Goal: Task Accomplishment & Management: Use online tool/utility

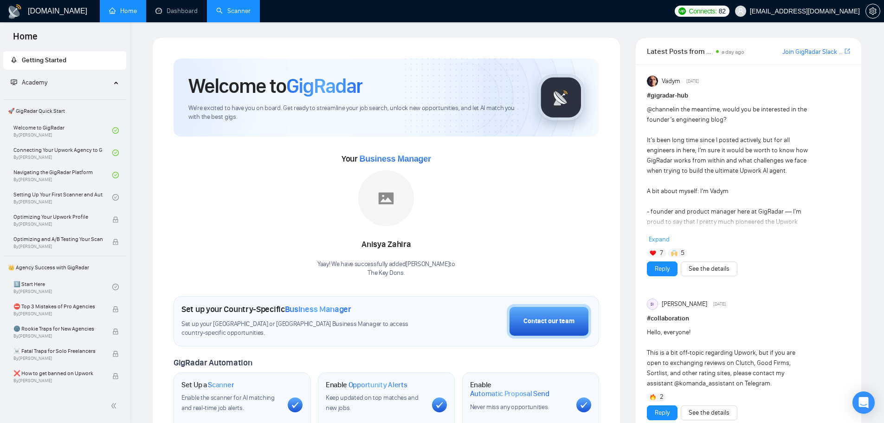
click at [250, 9] on link "Scanner" at bounding box center [233, 11] width 34 height 8
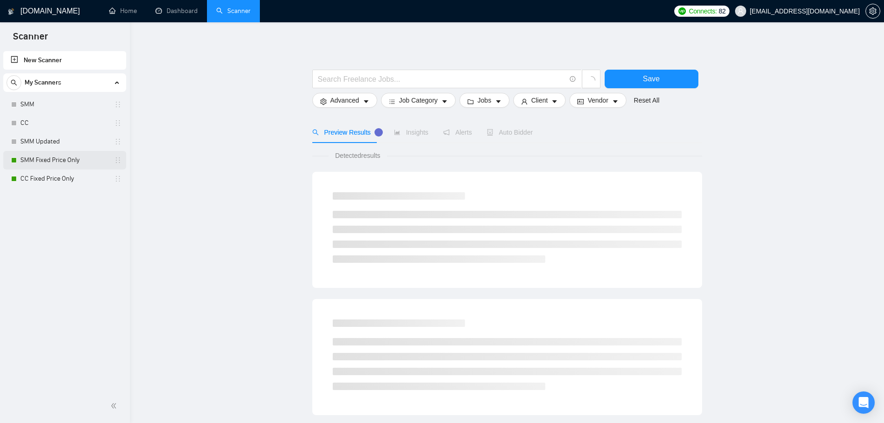
click at [81, 162] on link "SMM Fixed Price Only" at bounding box center [64, 160] width 88 height 19
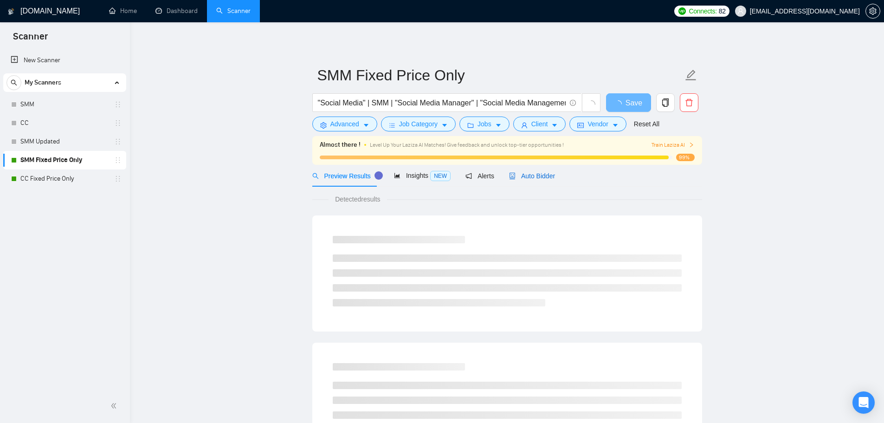
click at [516, 178] on span "Auto Bidder" at bounding box center [532, 175] width 46 height 7
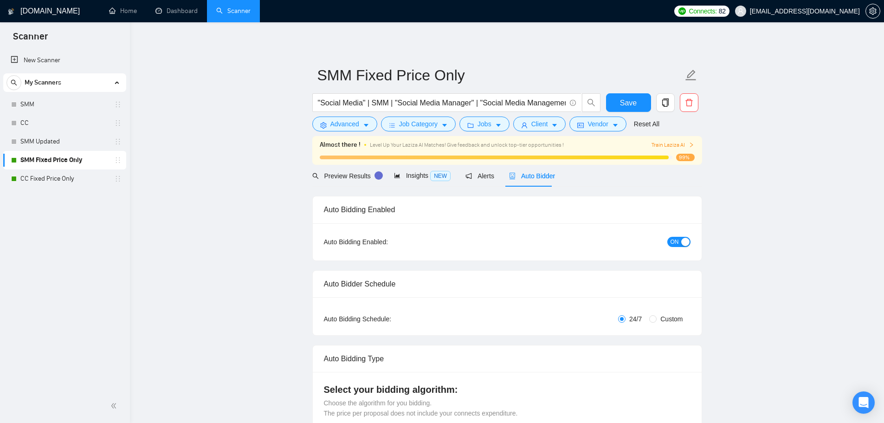
checkbox input "true"
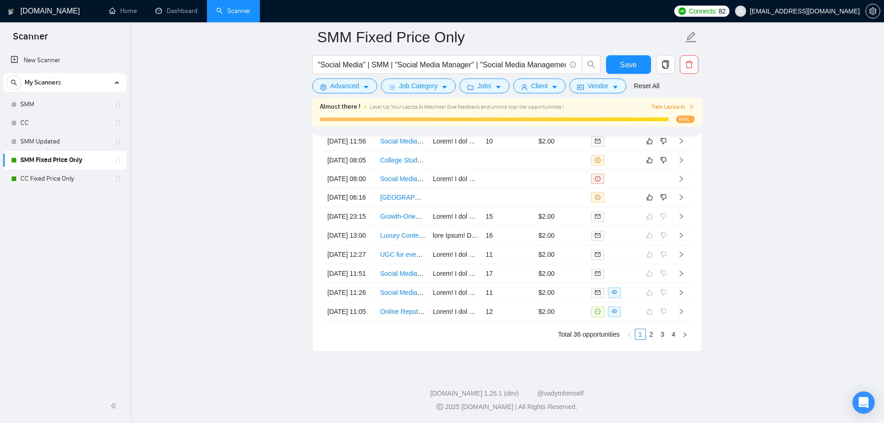
scroll to position [2551, 0]
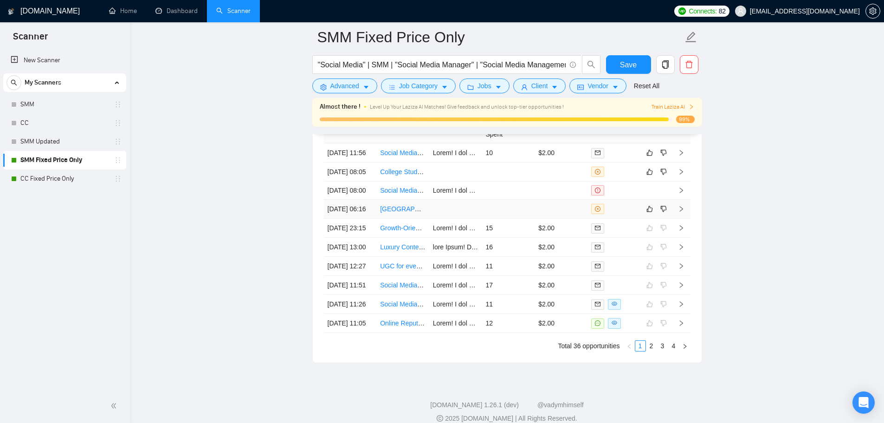
click at [453, 218] on td at bounding box center [455, 208] width 53 height 19
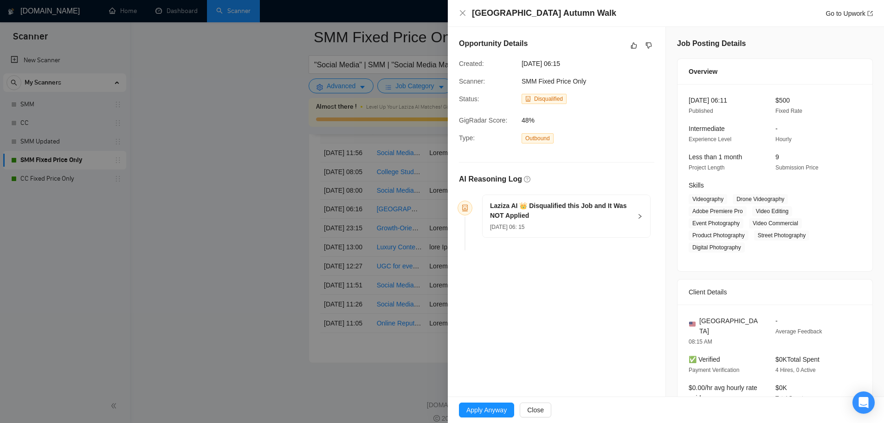
click at [554, 224] on div "[DATE] 06: 15" at bounding box center [560, 226] width 141 height 10
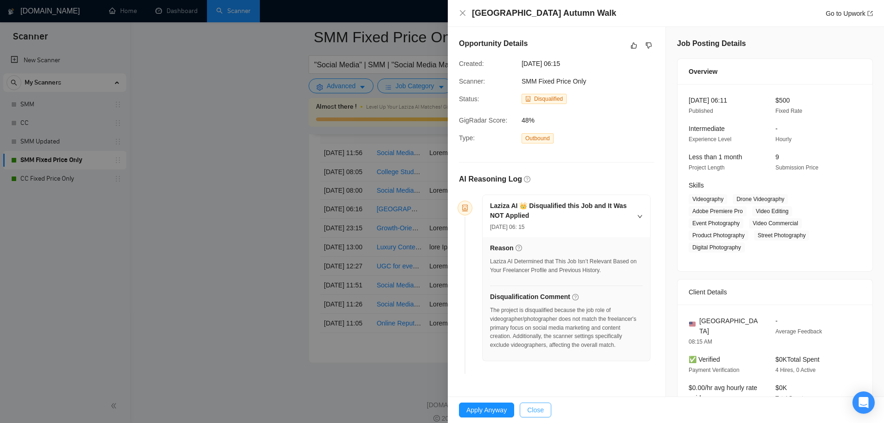
click at [545, 414] on button "Close" at bounding box center [535, 409] width 32 height 15
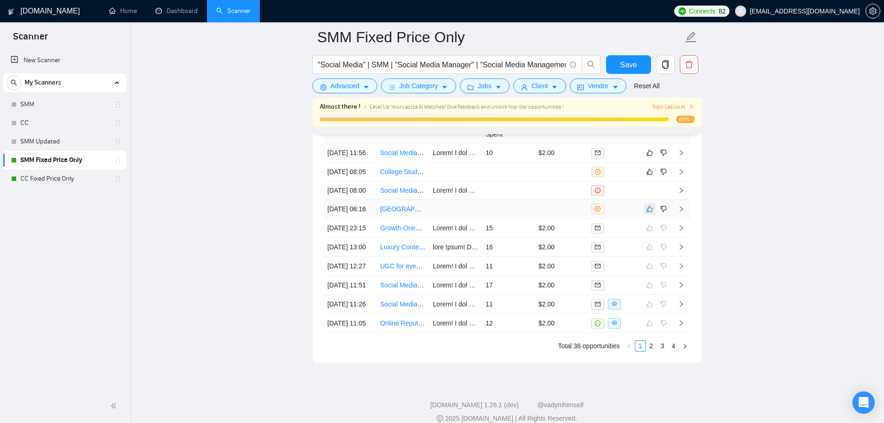
click at [651, 214] on button "button" at bounding box center [649, 208] width 11 height 11
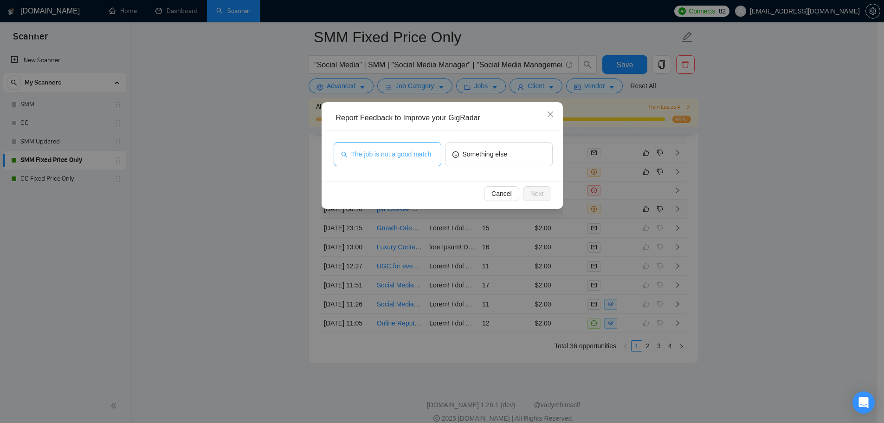
click at [412, 157] on span "The job is not a good match" at bounding box center [391, 154] width 80 height 10
click at [539, 193] on span "Next" at bounding box center [536, 193] width 13 height 10
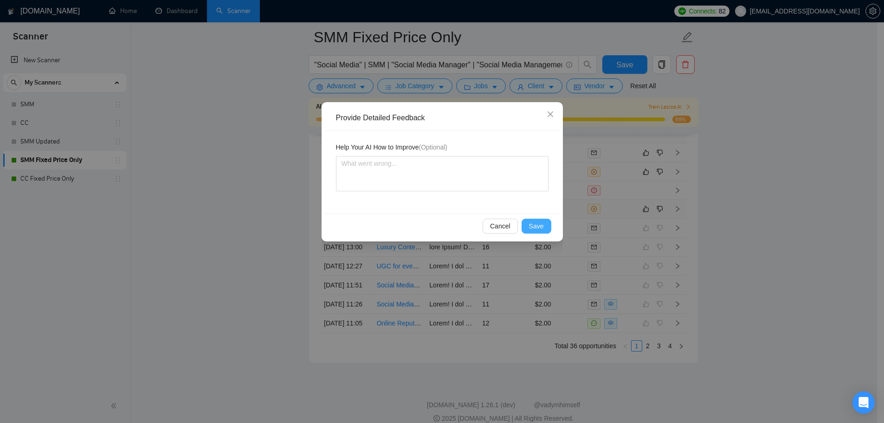
click at [533, 227] on span "Save" at bounding box center [536, 226] width 15 height 10
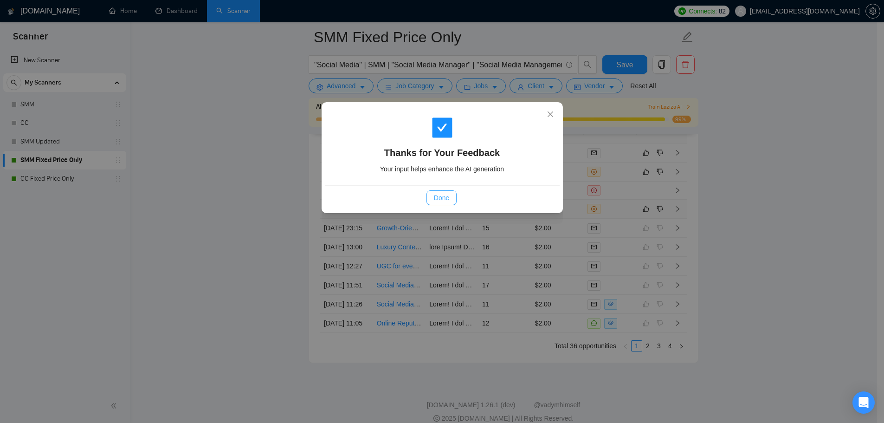
click at [435, 191] on button "Done" at bounding box center [441, 197] width 30 height 15
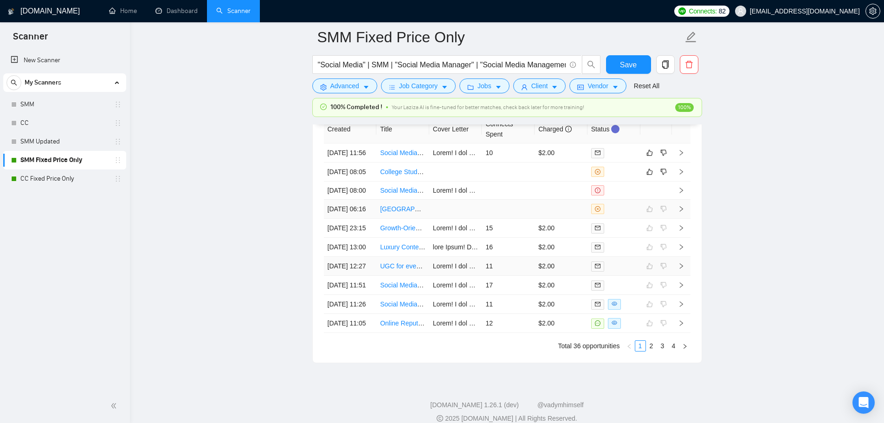
scroll to position [2507, 0]
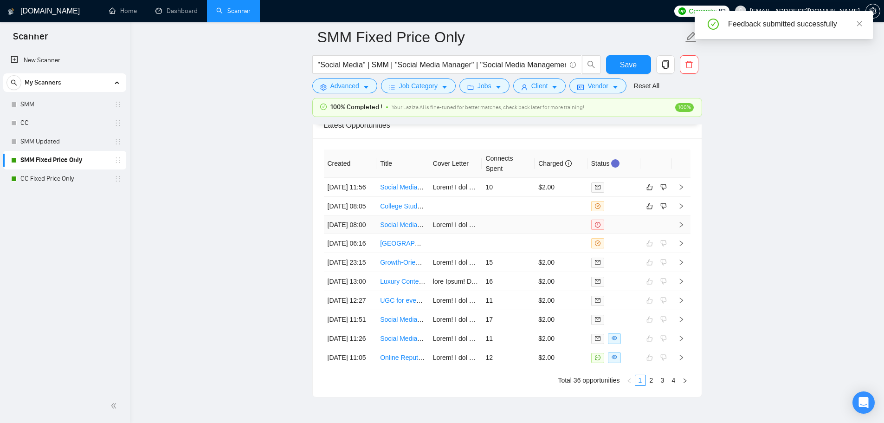
click at [522, 234] on td at bounding box center [507, 225] width 53 height 18
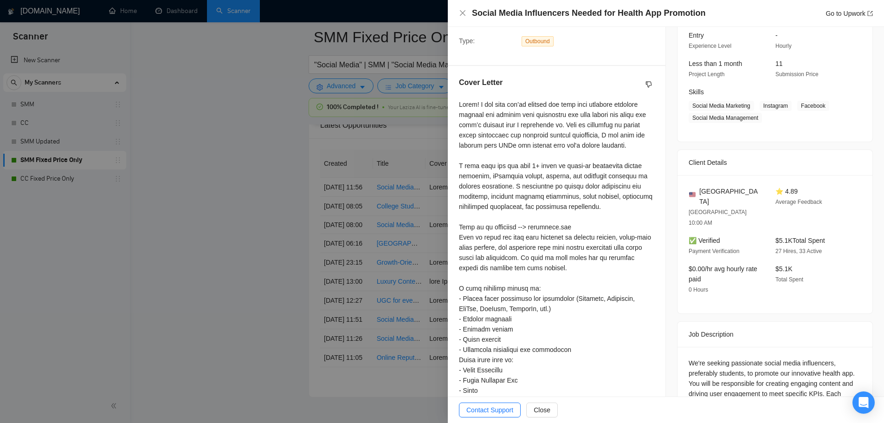
scroll to position [223, 0]
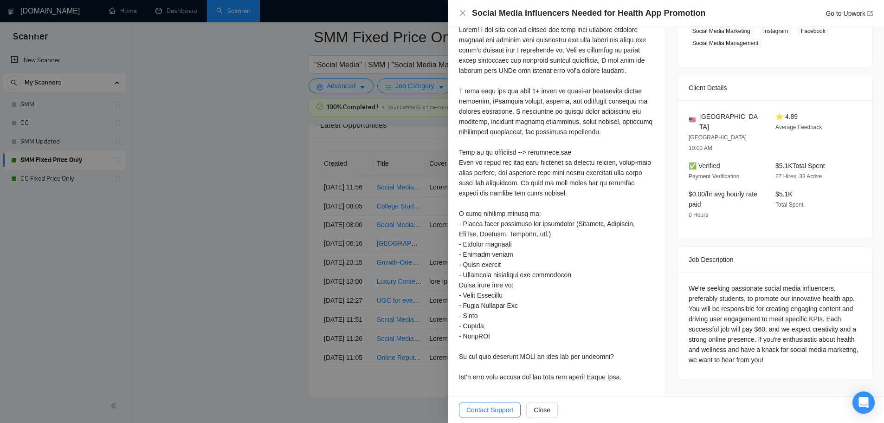
click at [370, 242] on div at bounding box center [442, 211] width 884 height 423
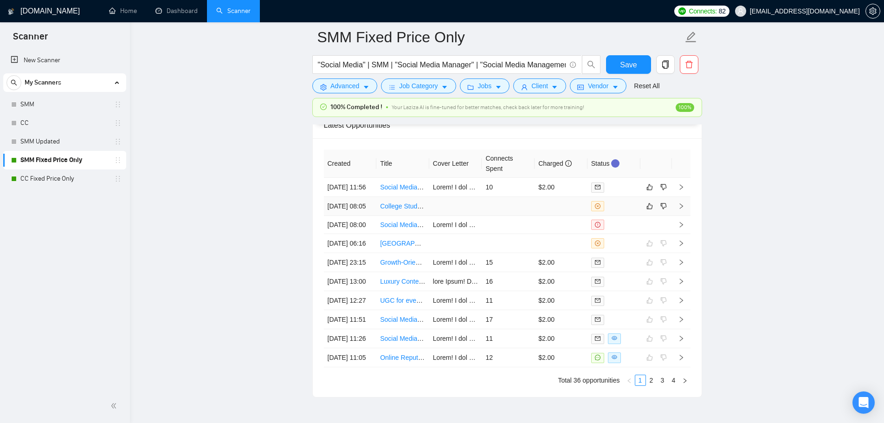
click at [561, 216] on td at bounding box center [560, 206] width 53 height 19
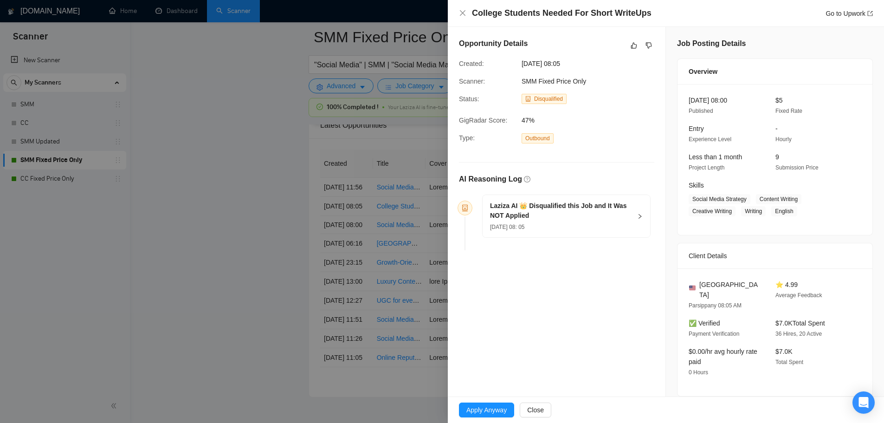
click at [530, 216] on h5 "Laziza AI 👑 Disqualified this Job and It Was NOT Applied" at bounding box center [560, 210] width 141 height 19
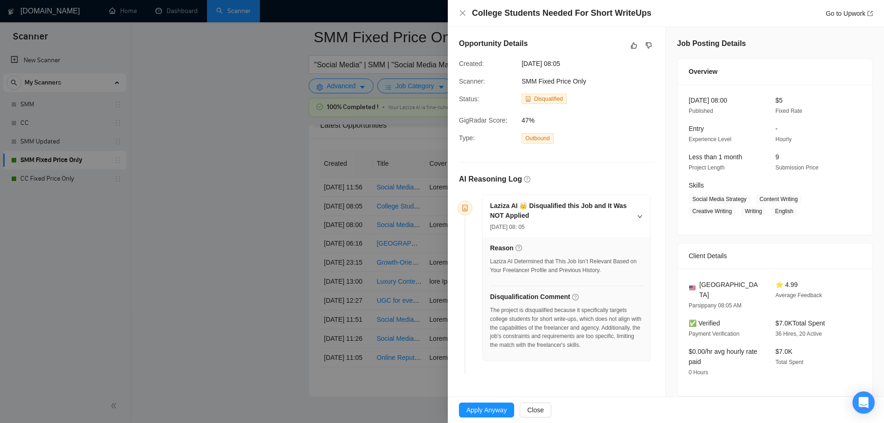
click at [392, 259] on div at bounding box center [442, 211] width 884 height 423
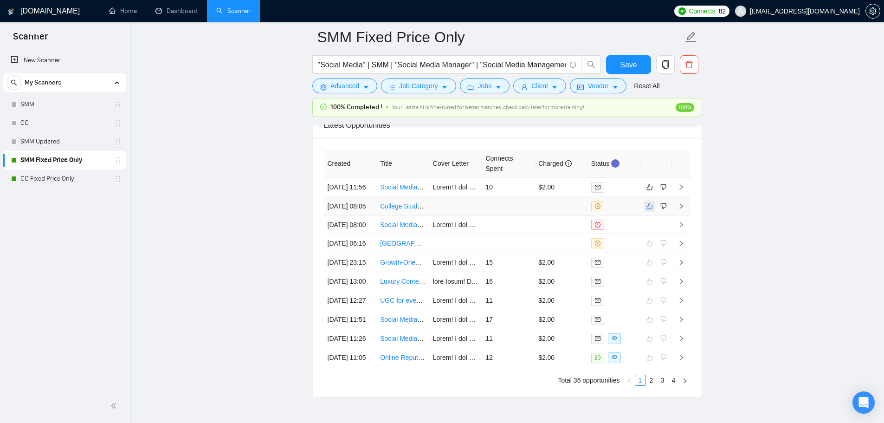
click at [648, 213] on td at bounding box center [656, 206] width 32 height 19
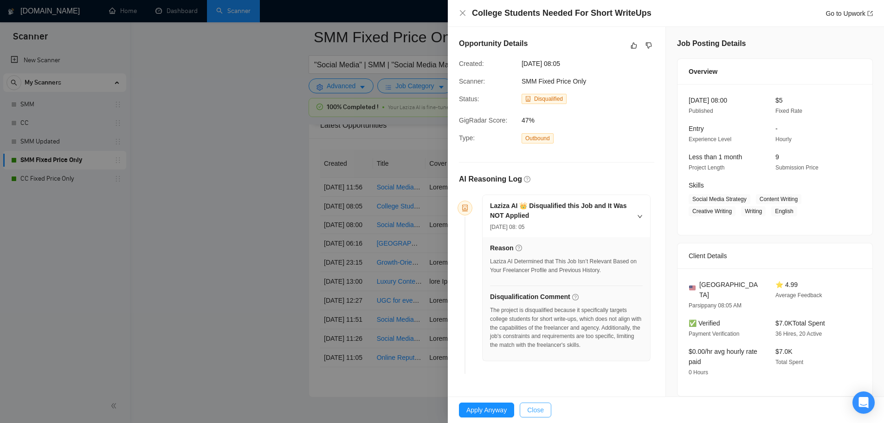
click at [530, 412] on span "Close" at bounding box center [535, 409] width 17 height 10
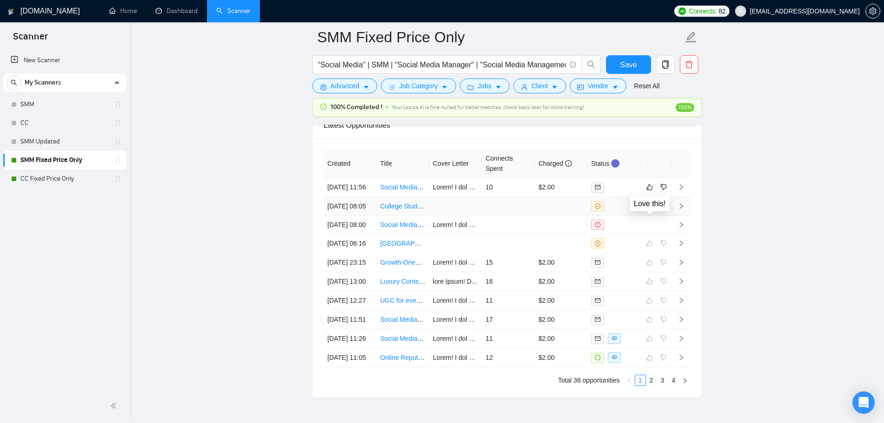
click at [505, 212] on td at bounding box center [507, 206] width 53 height 19
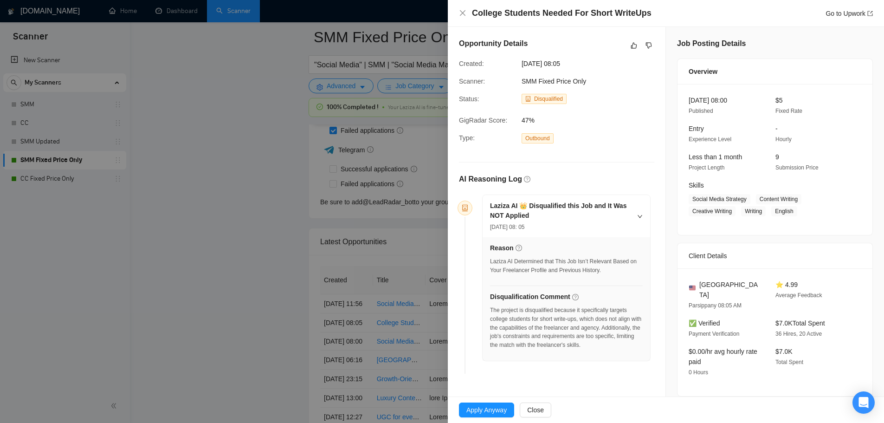
scroll to position [2321, 0]
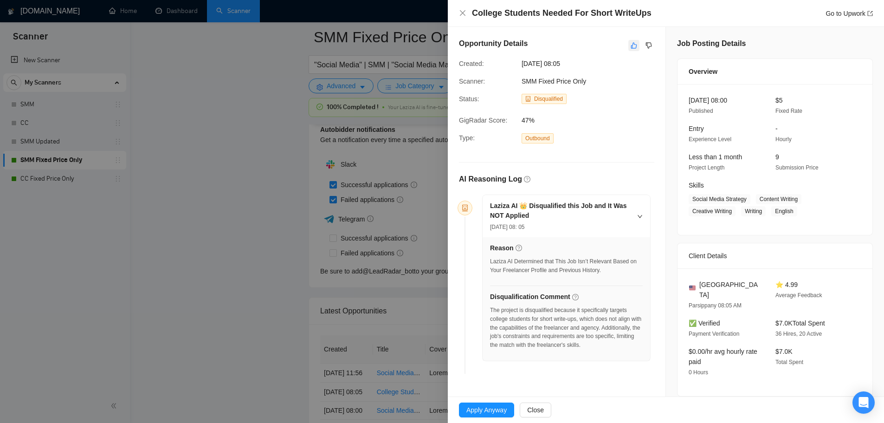
click at [635, 47] on button "button" at bounding box center [633, 45] width 11 height 11
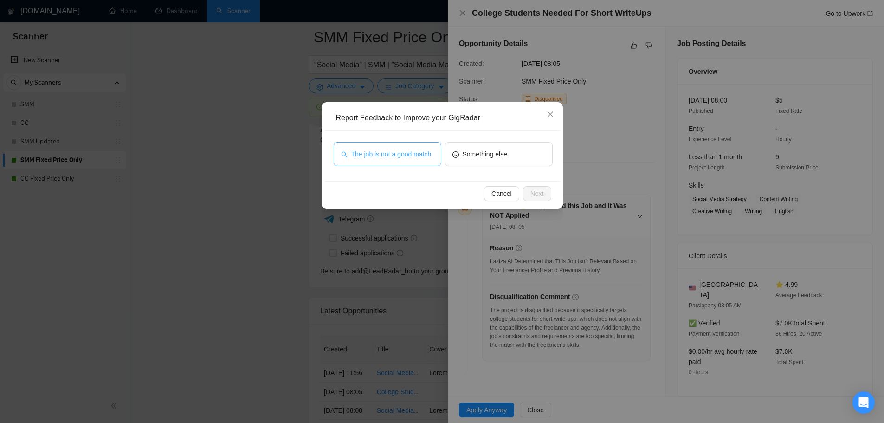
click at [402, 153] on span "The job is not a good match" at bounding box center [391, 154] width 80 height 10
click at [547, 195] on button "Next" at bounding box center [537, 193] width 28 height 15
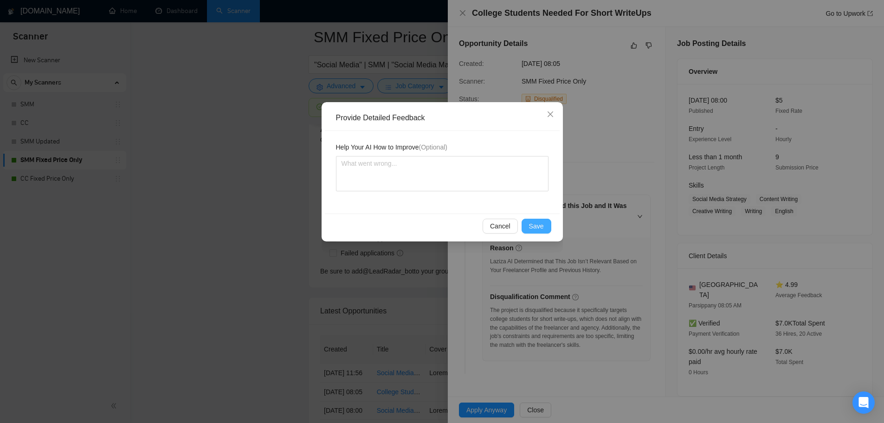
click at [541, 220] on button "Save" at bounding box center [536, 225] width 30 height 15
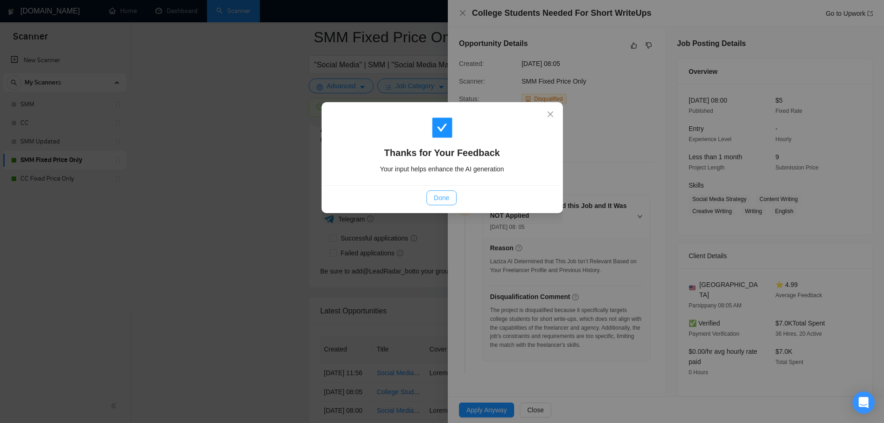
click at [444, 199] on span "Done" at bounding box center [441, 197] width 15 height 10
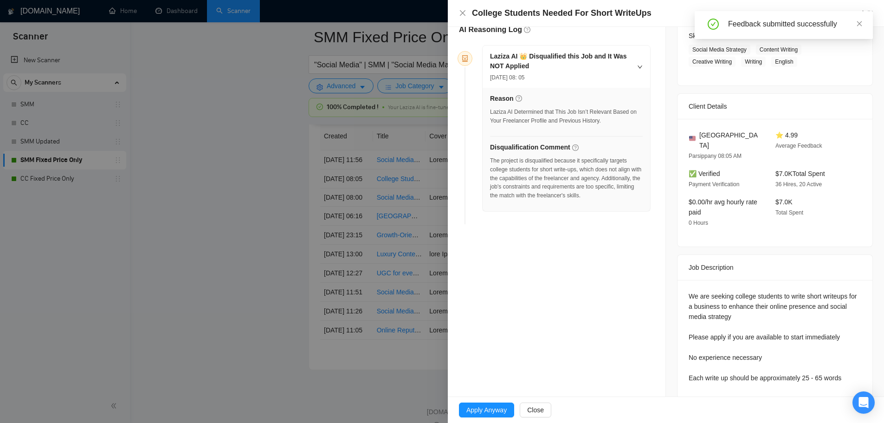
scroll to position [2553, 0]
click at [405, 276] on div at bounding box center [442, 211] width 884 height 423
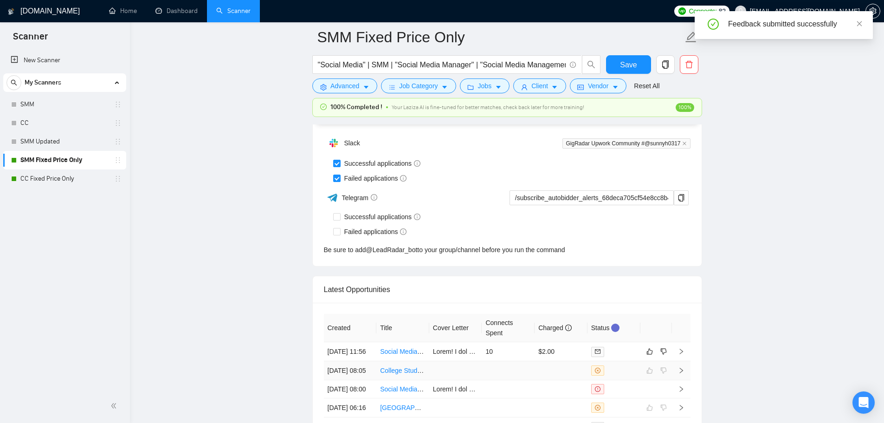
scroll to position [2414, 0]
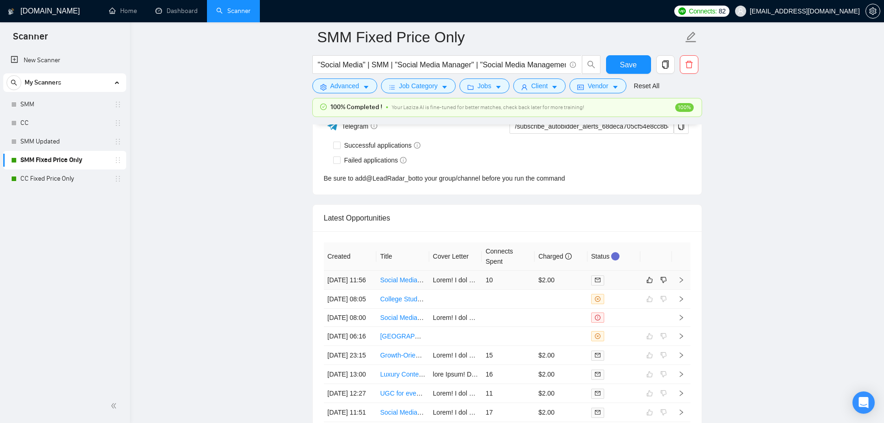
click at [524, 282] on td "10" at bounding box center [507, 279] width 53 height 19
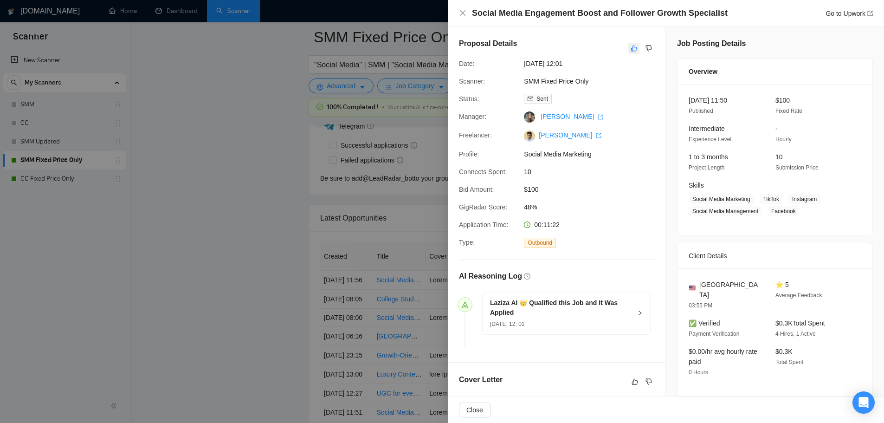
click at [634, 46] on button "button" at bounding box center [633, 48] width 11 height 11
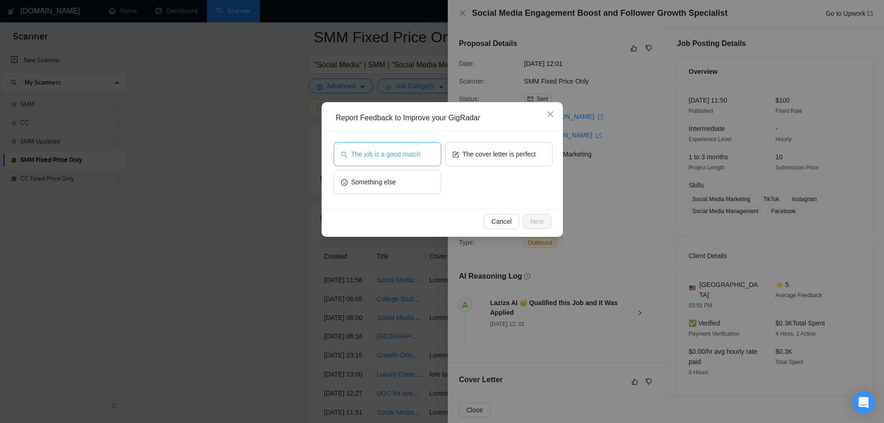
click at [404, 159] on button "The job is a good match" at bounding box center [387, 154] width 108 height 24
click at [473, 150] on span "The cover letter is perfect" at bounding box center [498, 154] width 73 height 10
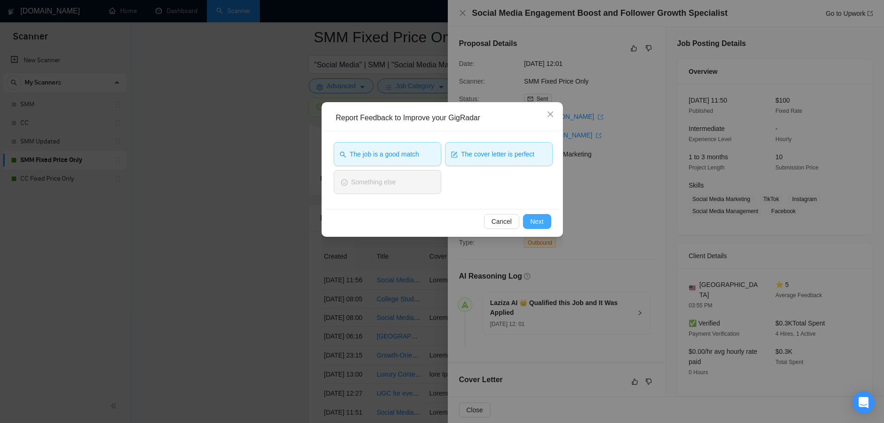
click at [545, 221] on button "Next" at bounding box center [537, 221] width 28 height 15
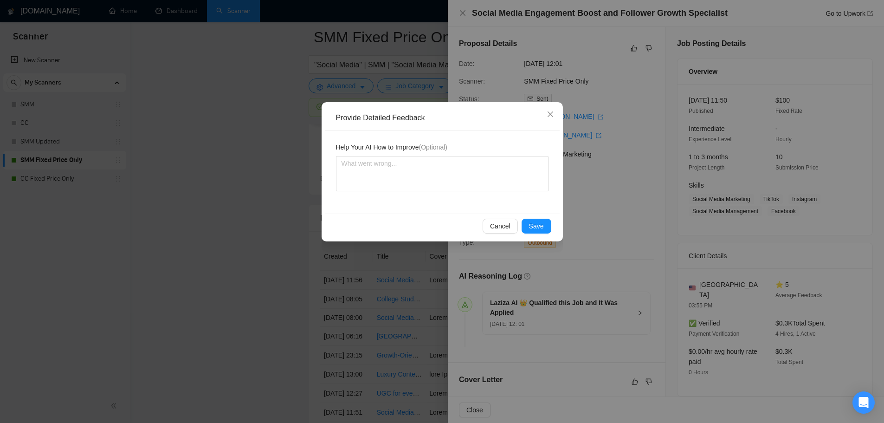
click at [531, 234] on div "Cancel Save" at bounding box center [442, 225] width 235 height 25
click at [533, 228] on span "Save" at bounding box center [536, 226] width 15 height 10
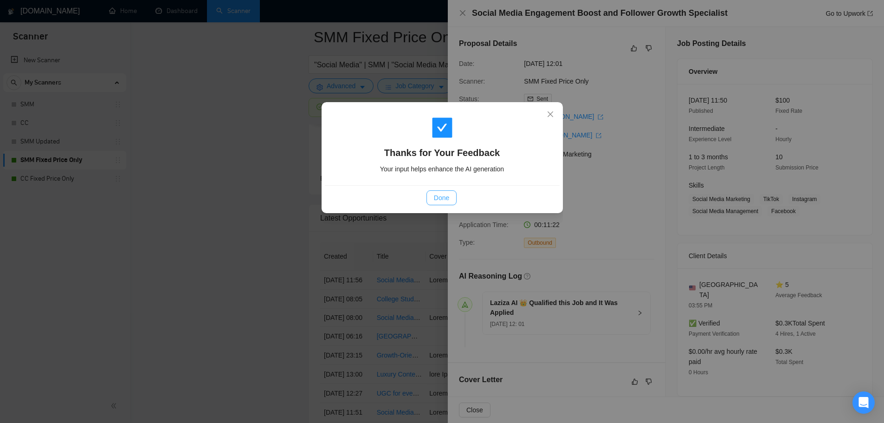
click at [436, 199] on span "Done" at bounding box center [441, 197] width 15 height 10
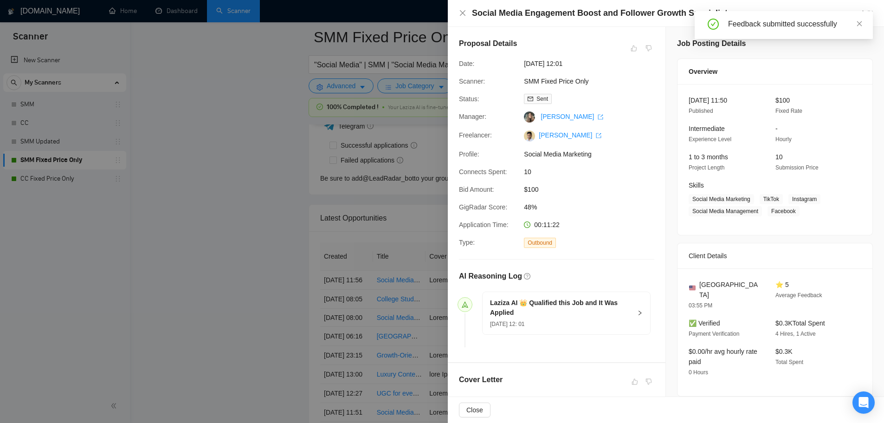
click at [233, 283] on div at bounding box center [442, 211] width 884 height 423
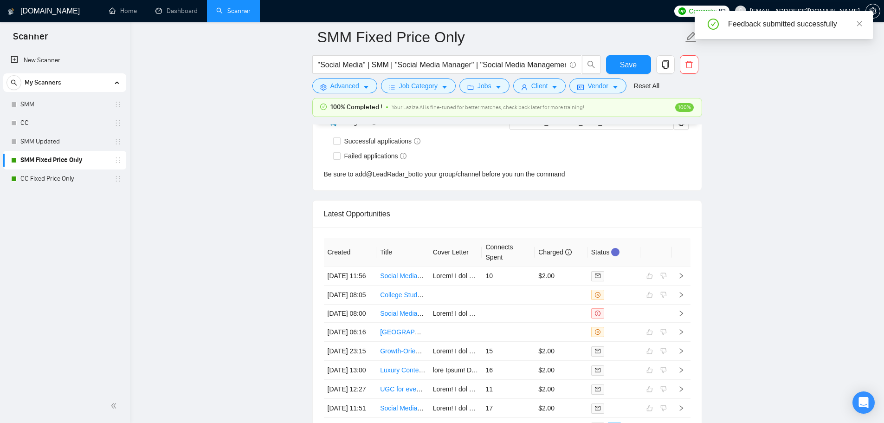
scroll to position [2368, 0]
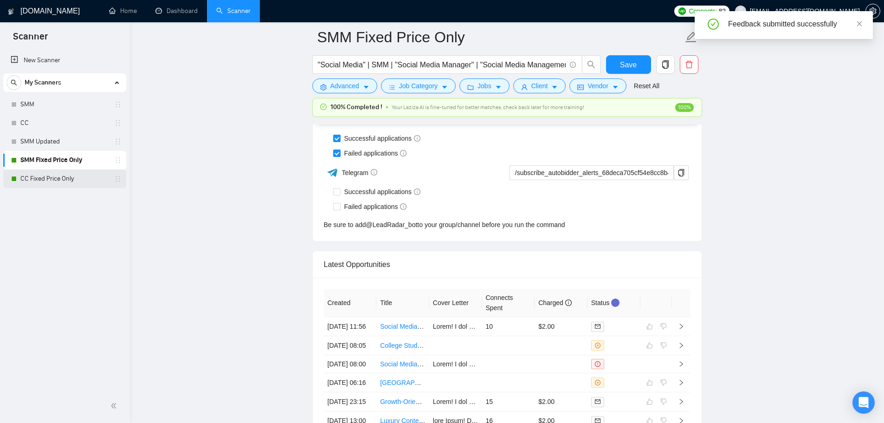
click at [76, 181] on link "CC Fixed Price Only" at bounding box center [64, 178] width 88 height 19
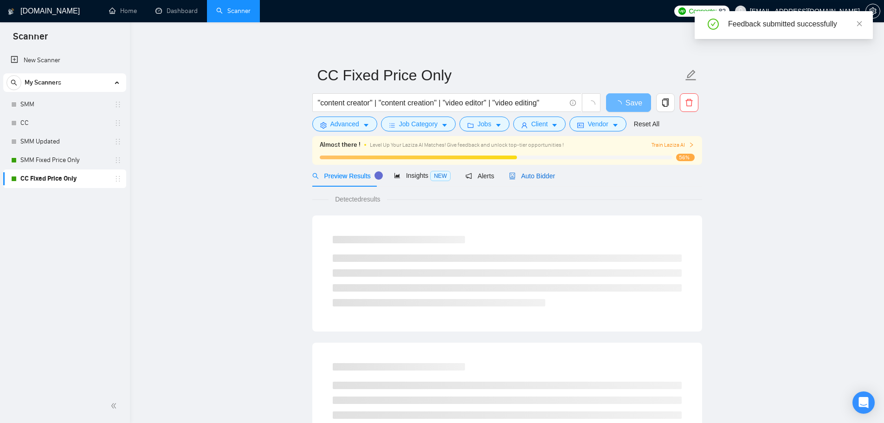
click at [533, 174] on span "Auto Bidder" at bounding box center [532, 175] width 46 height 7
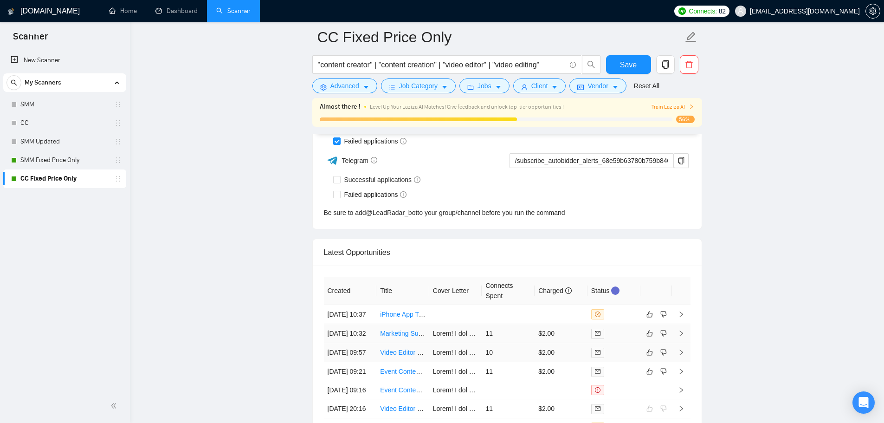
scroll to position [2505, 0]
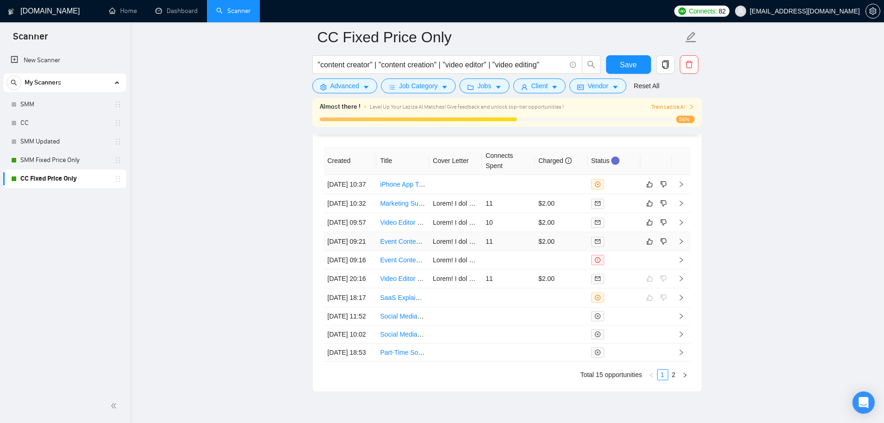
click at [511, 251] on td "11" at bounding box center [507, 241] width 53 height 19
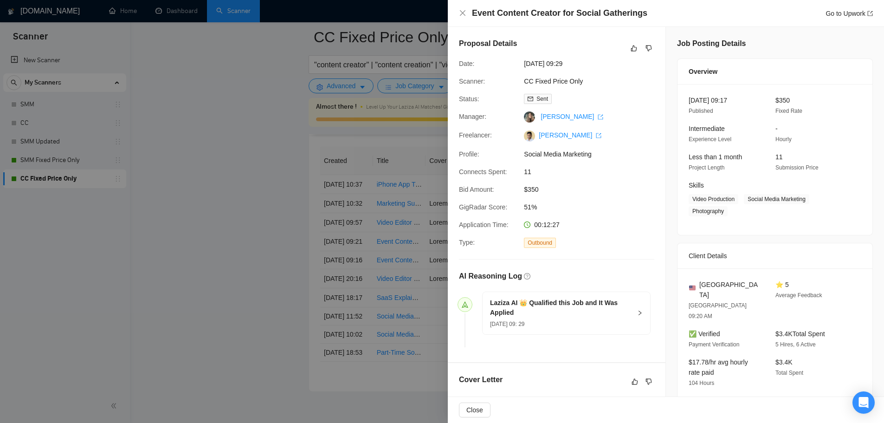
scroll to position [325, 0]
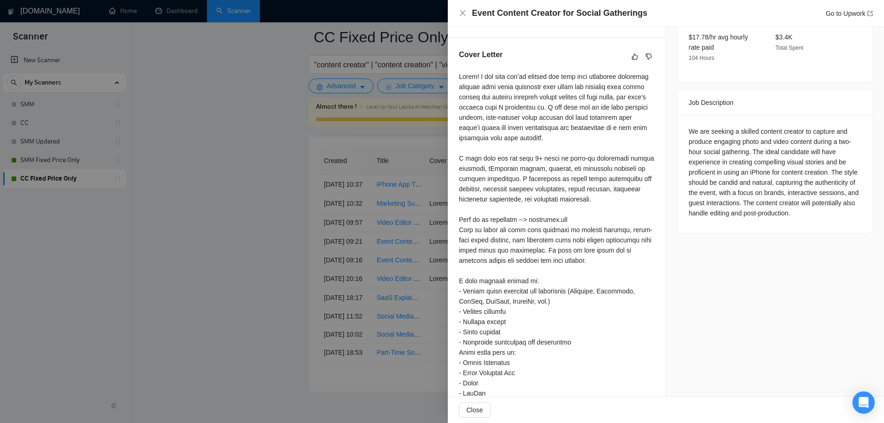
click at [357, 259] on div at bounding box center [442, 211] width 884 height 423
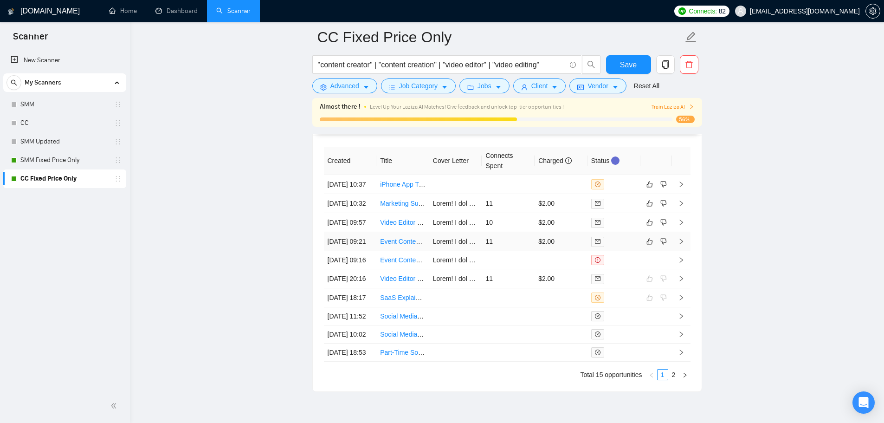
click at [526, 251] on td "11" at bounding box center [507, 241] width 53 height 19
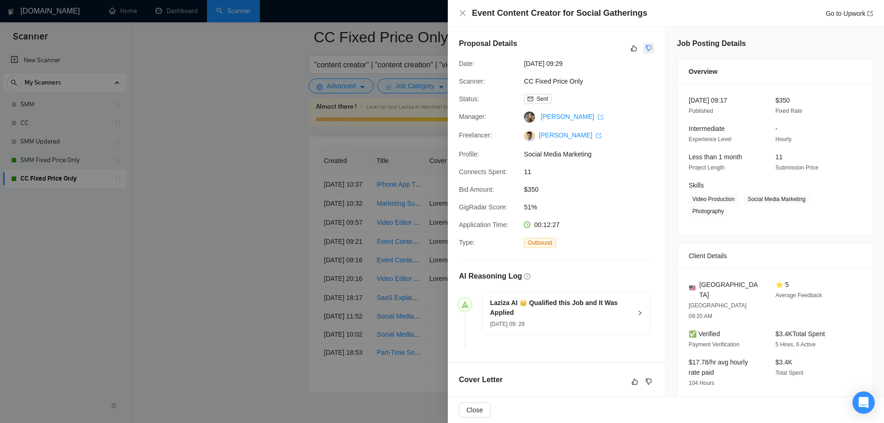
click at [646, 49] on icon "dislike" at bounding box center [649, 48] width 6 height 6
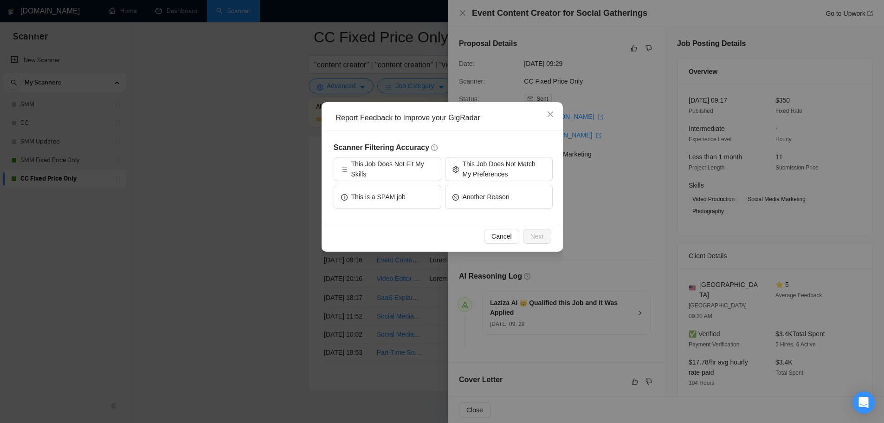
click at [409, 184] on div "This Job Does Not Fit My Skills" at bounding box center [387, 171] width 108 height 28
click at [410, 175] on span "This Job Does Not Fit My Skills" at bounding box center [392, 169] width 83 height 20
click at [538, 239] on span "Next" at bounding box center [536, 236] width 13 height 10
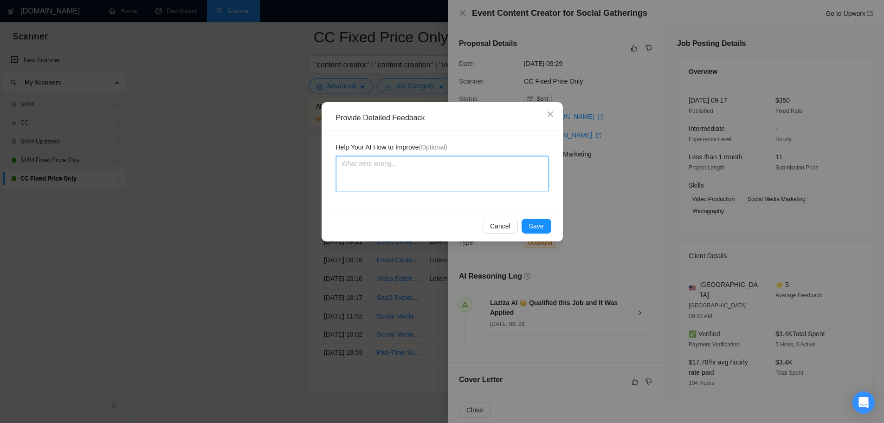
click at [404, 186] on textarea at bounding box center [442, 173] width 212 height 35
type textarea "z"
type textarea "zT"
type textarea "z"
type textarea "T"
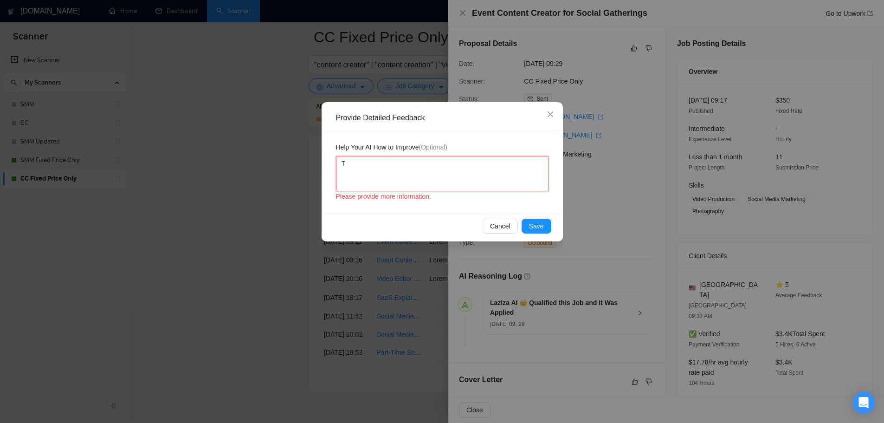
type textarea "Th"
type textarea "Thi"
type textarea "This"
type textarea "This j"
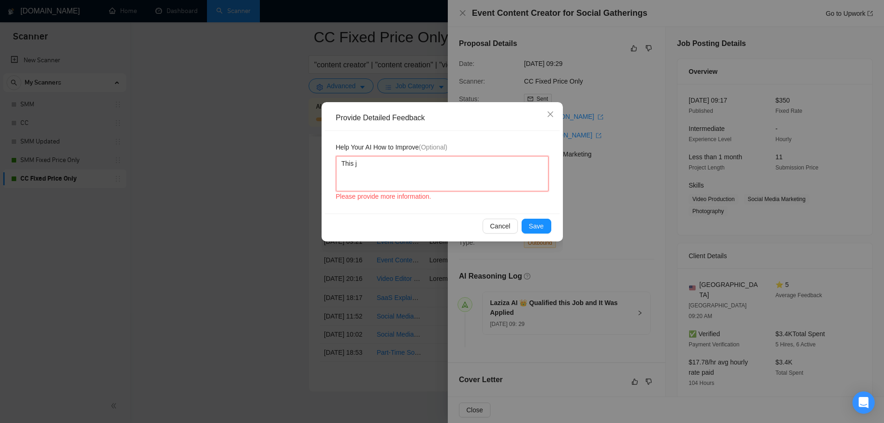
type textarea "This jo"
type textarea "This job"
type textarea "This job r"
type textarea "This job re"
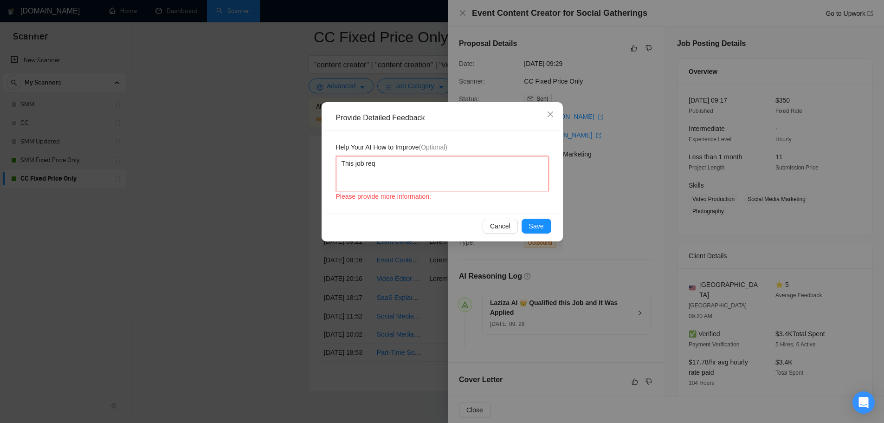
type textarea "This job requ"
type textarea "This job requir"
type textarea "This job require"
type textarea "This job requires"
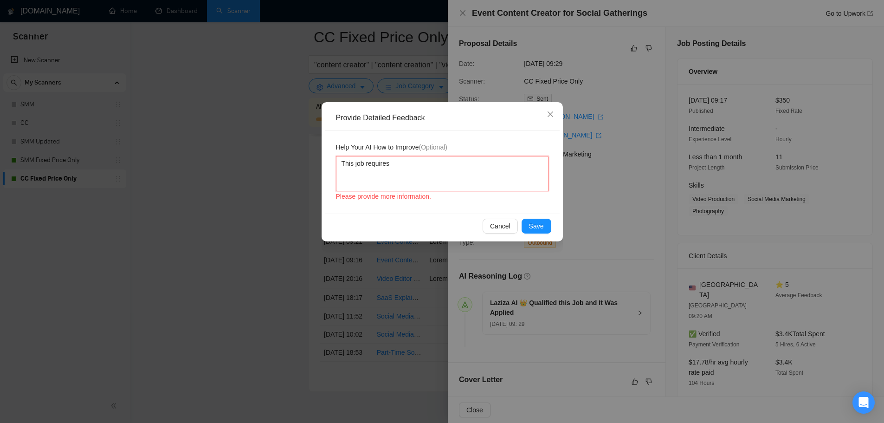
type textarea "This job requires f"
type textarea "This job requires fi"
type textarea "This job requires fil"
type textarea "This job requires film"
type textarea "This job requires filmi"
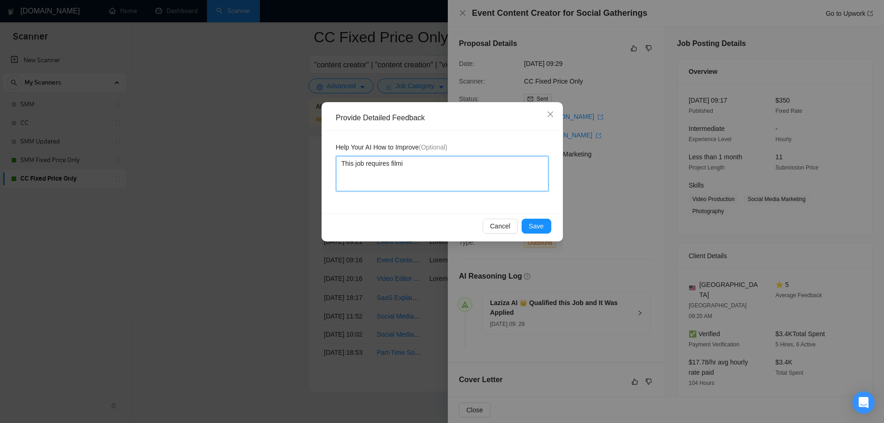
type textarea "This job requires filmin"
type textarea "This job requires filming"
type textarea "This job requires filming a"
type textarea "This job requires filming an"
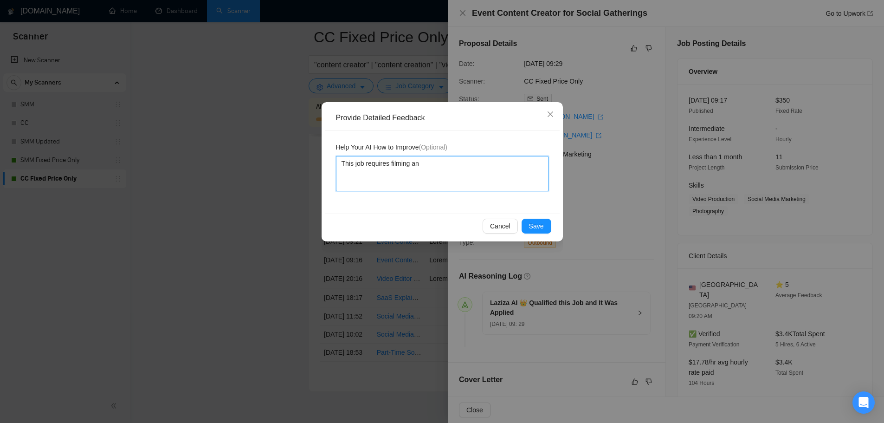
type textarea "This job requires filming and"
type textarea "This job requires filming and t"
type textarea "This job requires filming and ta"
type textarea "This job requires filming and tak"
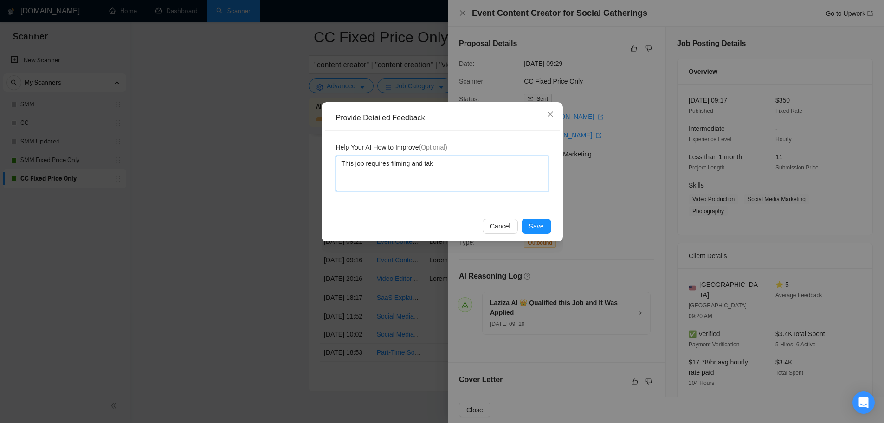
type textarea "This job requires filming and taki"
type textarea "This job requires filming and takin"
type textarea "This job requires filming and taking"
type textarea "This job requires filming and taking p"
type textarea "This job requires filming and taking ph"
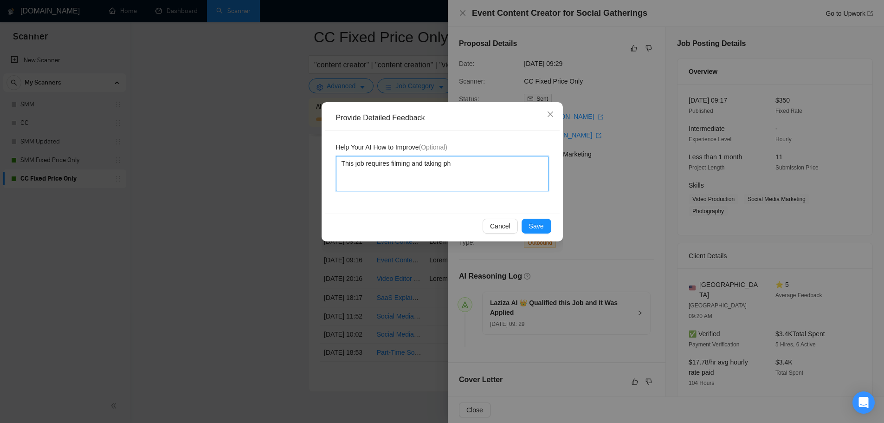
type textarea "This job requires filming and taking pho"
type textarea "This job requires filming and taking photo"
type textarea "This job requires filming and taking photos"
type textarea "This job requires filming and taking photos a"
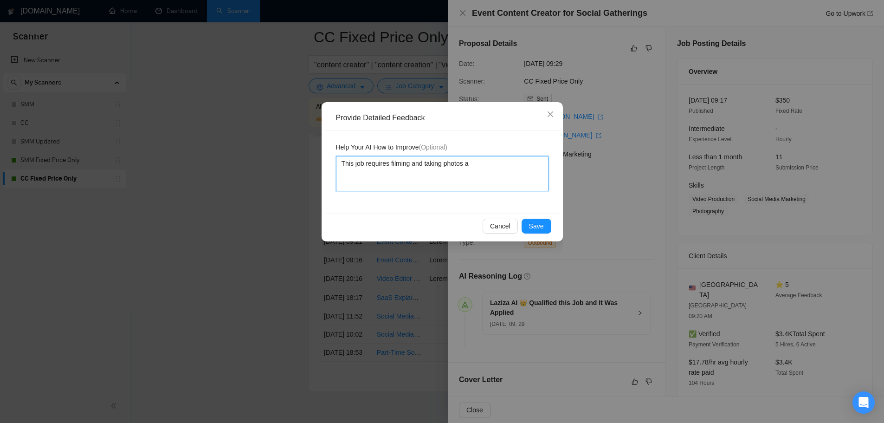
type textarea "This job requires filming and taking photos at"
type textarea "This job requires filming and taking photos at a"
type textarea "This job requires filming and taking photos at a s"
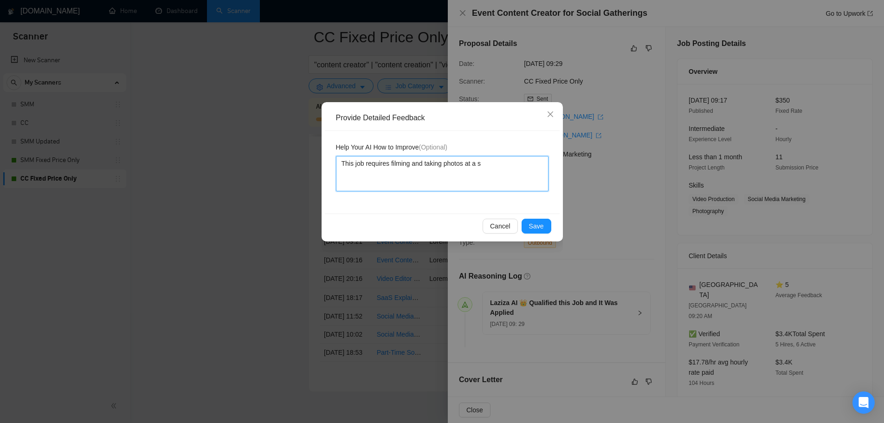
type textarea "This job requires filming and taking photos at a sp"
type textarea "This job requires filming and taking photos at a spe"
type textarea "This job requires filming and taking photos at a spec"
type textarea "This job requires filming and taking photos at a speci"
type textarea "This job requires filming and taking photos at a specifi"
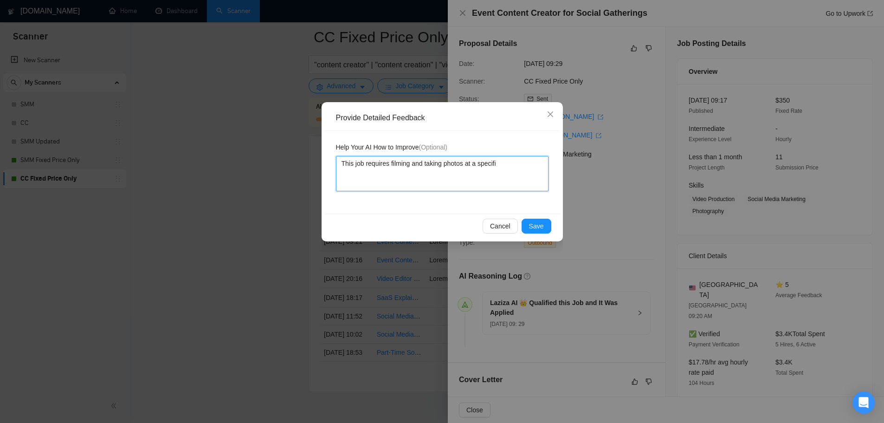
type textarea "This job requires filming and taking photos at a specific"
type textarea "This job requires filming and taking photos at a specific l"
type textarea "This job requires filming and taking photos at a specific loc"
type textarea "This job requires filming and taking photos at a specific loca"
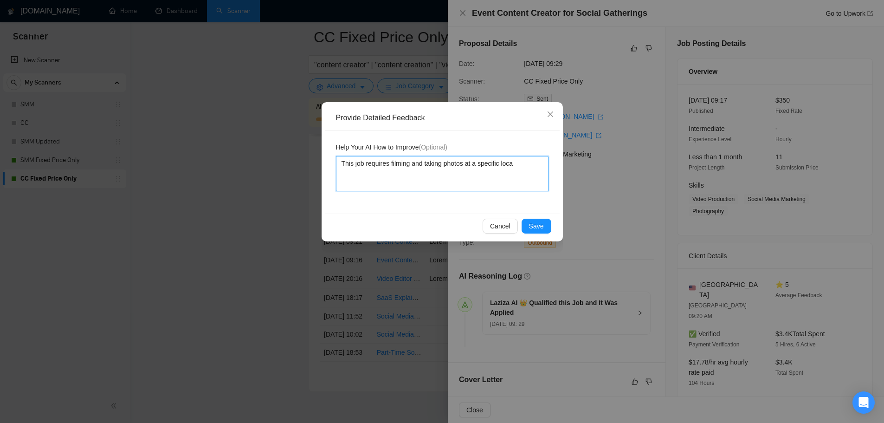
type textarea "This job requires filming and taking photos at a specific locat"
type textarea "This job requires filming and taking photos at a specific locati"
type textarea "This job requires filming and taking photos at a specific locatio"
type textarea "This job requires filming and taking photos at a specific location"
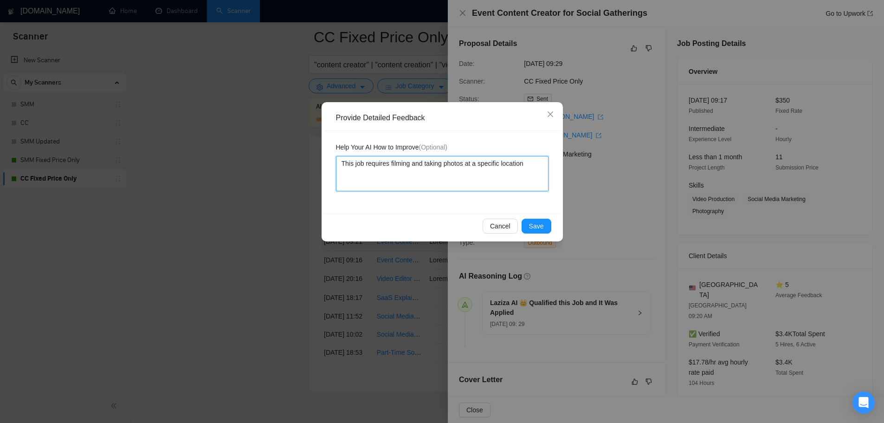
type textarea "This job requires filming and taking photos at a specific location f"
type textarea "This job requires filming and taking photos at a specific location fo"
type textarea "This job requires filming and taking photos at a specific location for"
type textarea "This job requires filming and taking photos at a specific location for a"
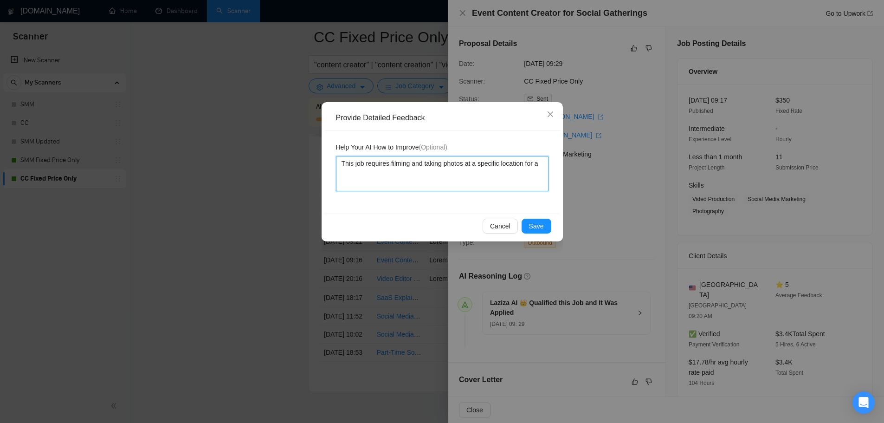
type textarea "This job requires filming and taking photos at a specific location for an"
type textarea "This job requires filming and taking photos at a specific location for an e"
type textarea "This job requires filming and taking photos at a specific location for an ev"
type textarea "This job requires filming and taking photos at a specific location for an eve"
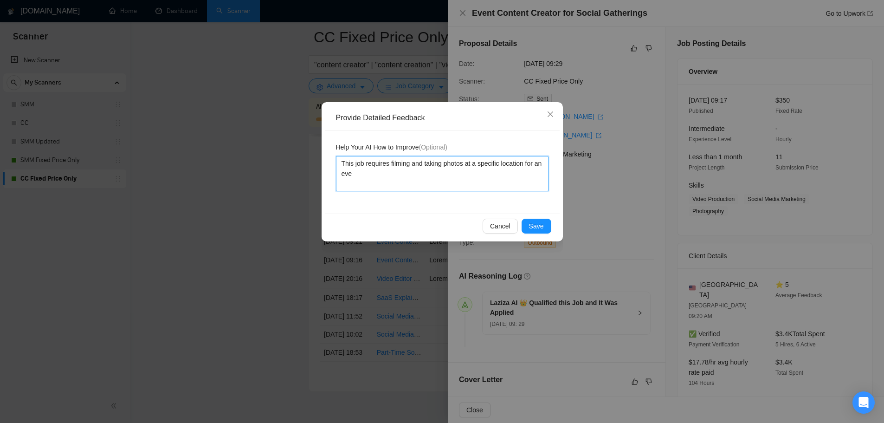
type textarea "This job requires filming and taking photos at a specific location for an even"
type textarea "This job requires filming and taking photos at a specific location for an event"
type textarea "This job requires filming and taking photos at a specific location for an event."
type textarea "This job requires filming and taking photos at a specific location for an event…"
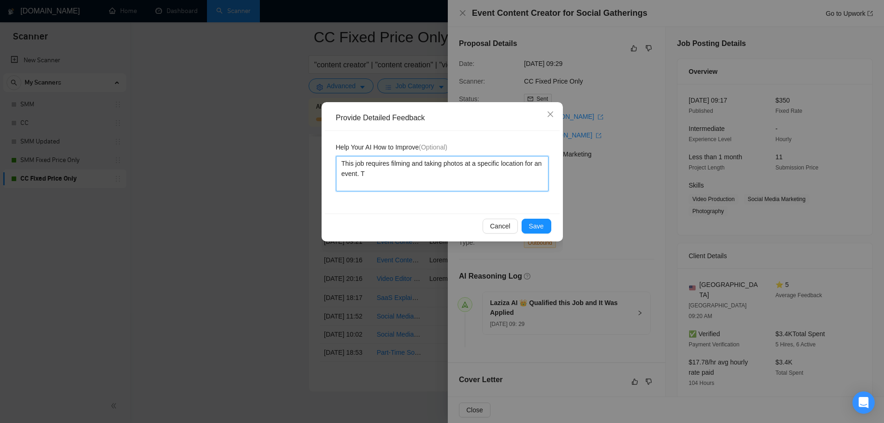
type textarea "This job requires filming and taking photos at a specific location for an event…"
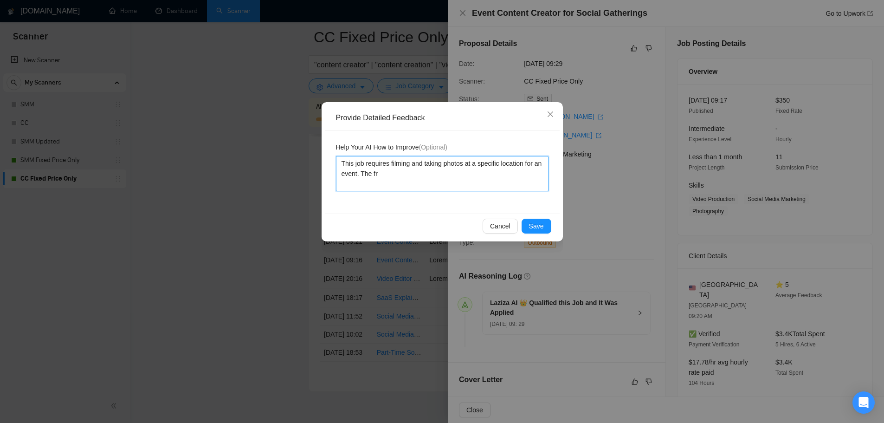
type textarea "This job requires filming and taking photos at a specific location for an event…"
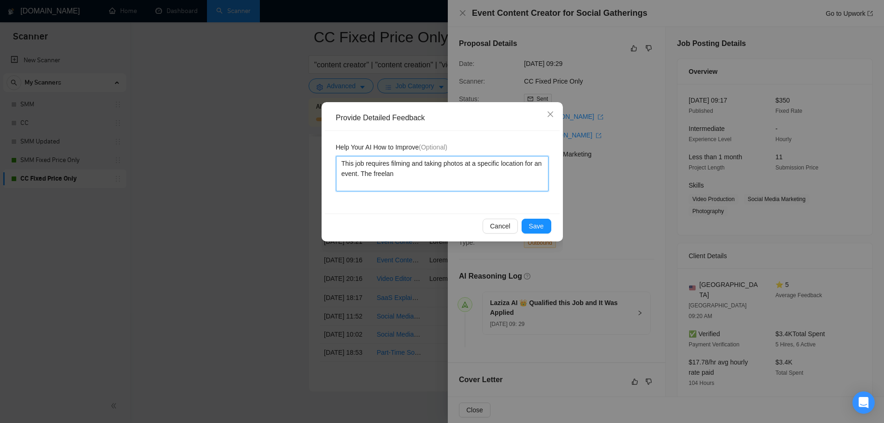
type textarea "This job requires filming and taking photos at a specific location for an event…"
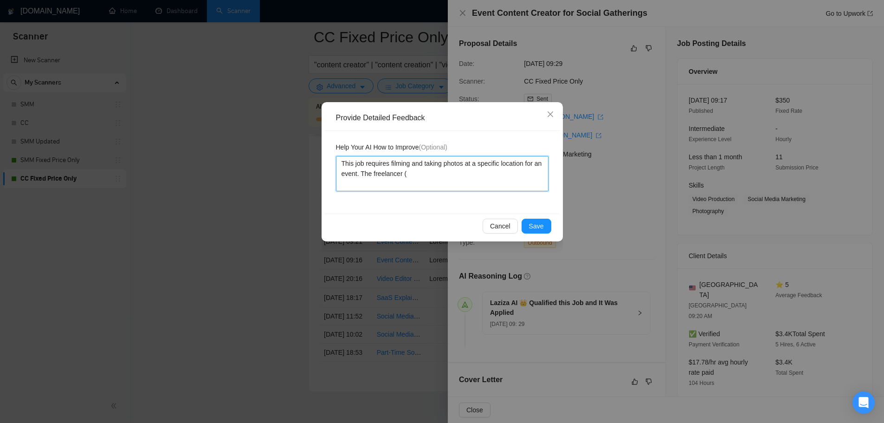
type textarea "This job requires filming and taking photos at a specific location for an event…"
click at [441, 175] on textarea "This job requires filming and taking photos at a specific location for an event…" at bounding box center [442, 173] width 212 height 35
click at [368, 173] on textarea "This job requires filming and taking photos at a specific location for an event…" at bounding box center [442, 173] width 212 height 35
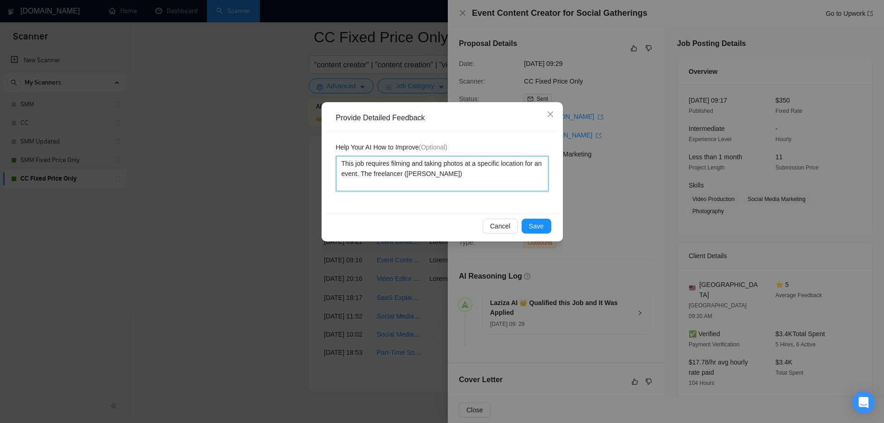
click at [372, 173] on textarea "This job requires filming and taking photos at a specific location for an event…" at bounding box center [442, 173] width 212 height 35
drag, startPoint x: 369, startPoint y: 173, endPoint x: 468, endPoint y: 183, distance: 99.3
click at [468, 183] on textarea "This job requires filming and taking photos at a specific location for an event…" at bounding box center [442, 173] width 212 height 35
click at [369, 173] on textarea "This job requires filming and taking photos at a specific location for an event…" at bounding box center [442, 173] width 212 height 35
click at [371, 173] on textarea "This job requires filming and taking photos at a specific location for an event…" at bounding box center [442, 173] width 212 height 35
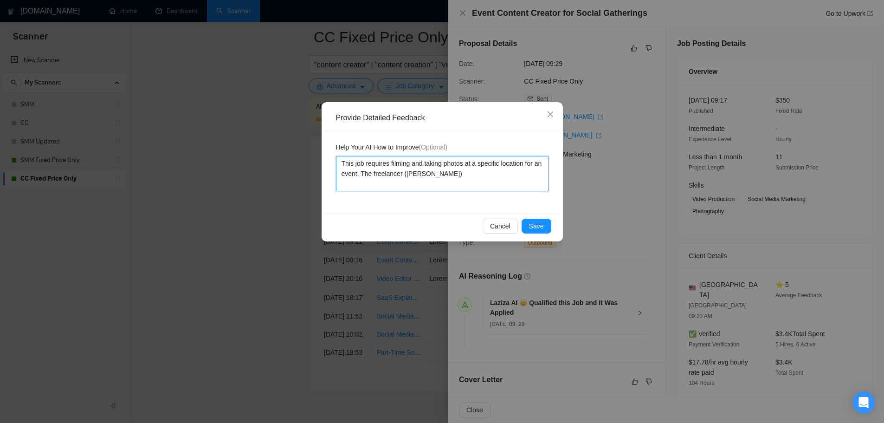
click at [489, 178] on textarea "This job requires filming and taking photos at a specific location for an event…" at bounding box center [442, 173] width 212 height 35
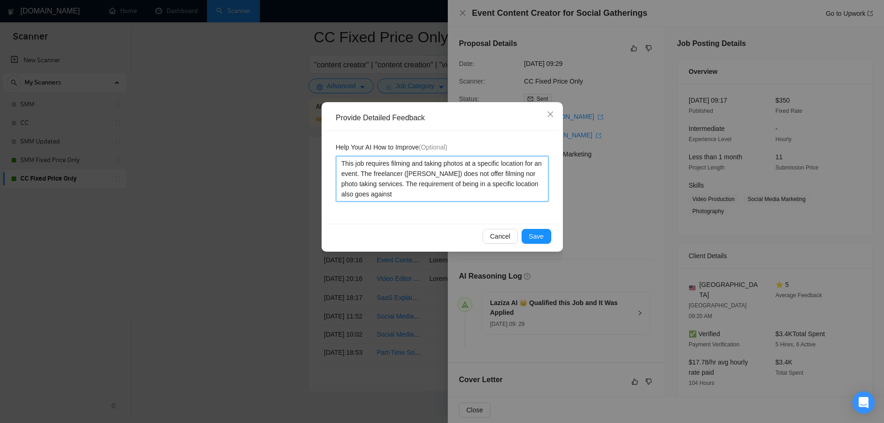
paste textarea "the freelancer ([PERSON_NAME])"
click at [418, 193] on textarea "This job requires filming and taking photos at a specific location for an event…" at bounding box center [442, 178] width 212 height 45
click at [461, 193] on textarea "This job requires filming and taking photos at a specific location for an event…" at bounding box center [442, 178] width 212 height 45
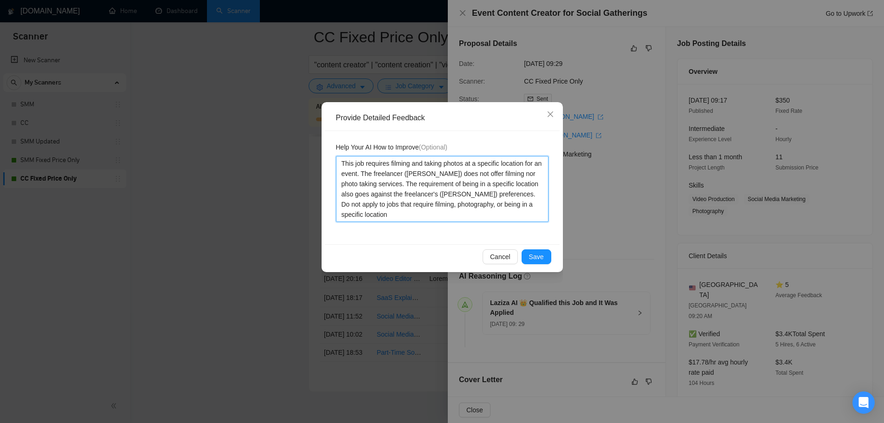
click at [387, 217] on textarea "This job requires filming and taking photos at a specific location for an event…" at bounding box center [442, 189] width 212 height 66
drag, startPoint x: 470, startPoint y: 206, endPoint x: 492, endPoint y: 207, distance: 21.8
click at [492, 207] on textarea "This job requires filming and taking photos at a specific location for an event…" at bounding box center [442, 189] width 212 height 66
click at [460, 217] on textarea "This job requires filming and taking photos at a specific location for an event…" at bounding box center [442, 189] width 212 height 66
click at [539, 258] on span "Save" at bounding box center [536, 256] width 15 height 10
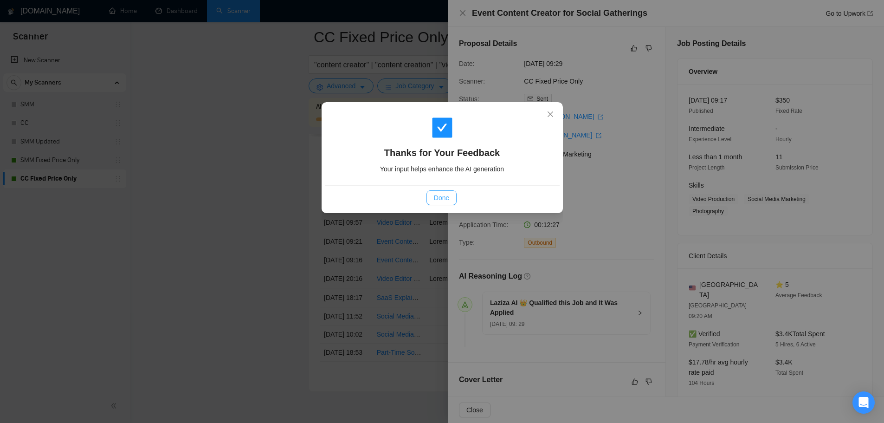
click at [436, 197] on span "Done" at bounding box center [441, 197] width 15 height 10
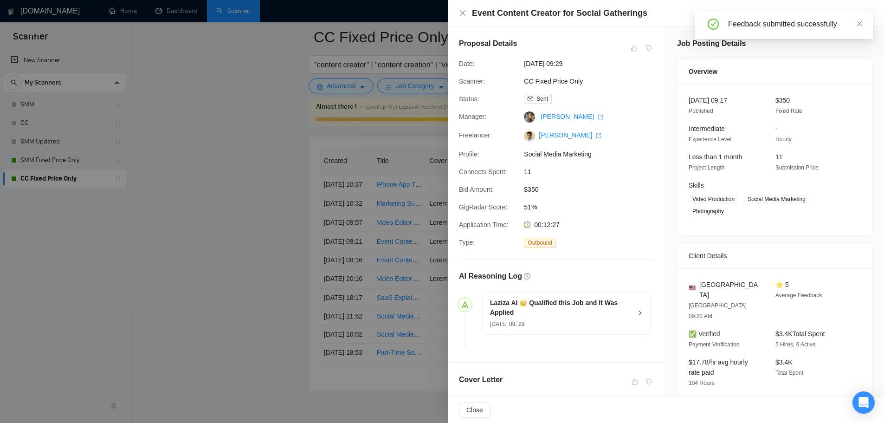
click at [343, 215] on div at bounding box center [442, 211] width 884 height 423
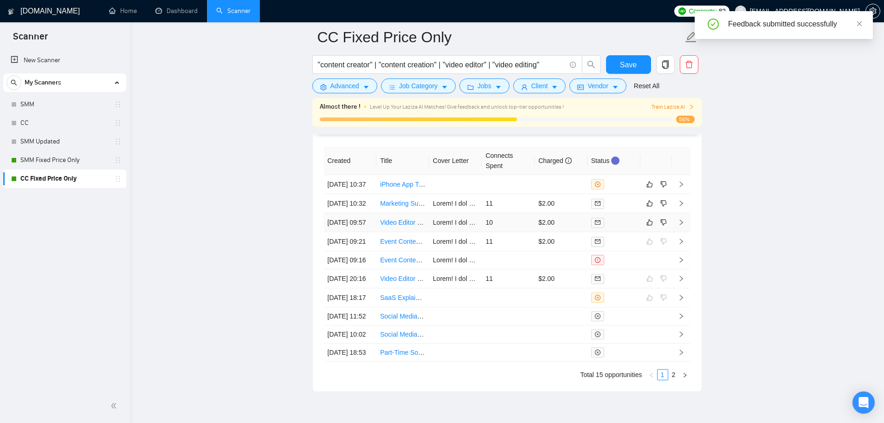
click at [511, 232] on td "10" at bounding box center [507, 222] width 53 height 19
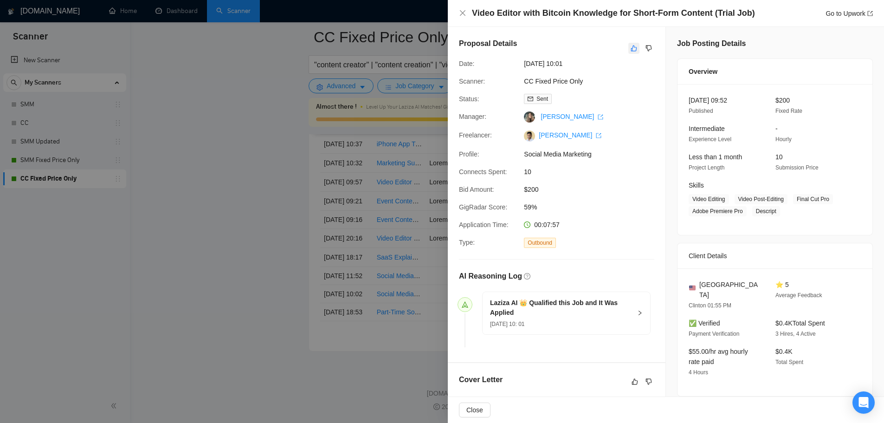
click at [630, 49] on icon "like" at bounding box center [633, 48] width 6 height 7
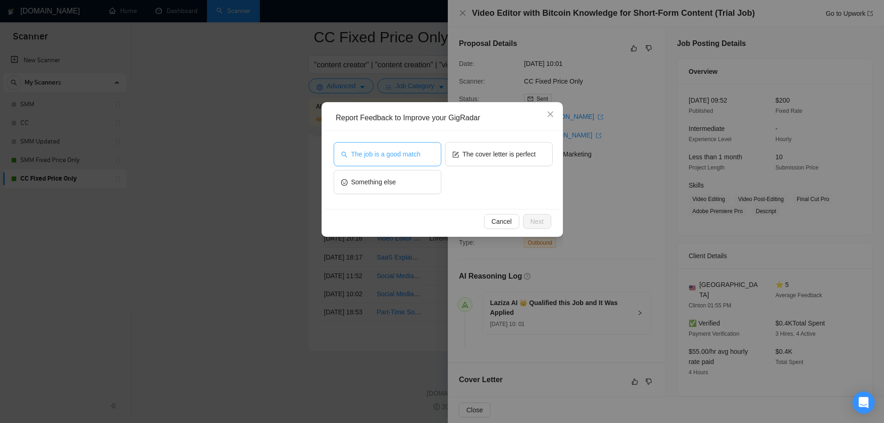
click at [410, 156] on span "The job is a good match" at bounding box center [385, 154] width 69 height 10
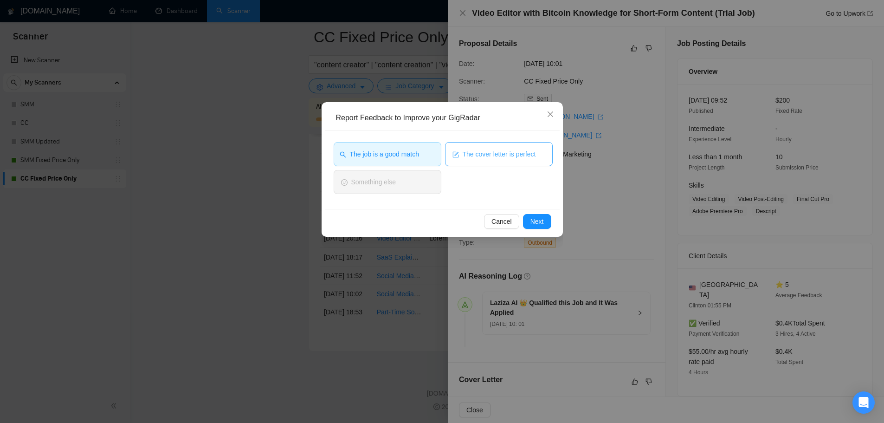
click at [490, 155] on span "The cover letter is perfect" at bounding box center [498, 154] width 73 height 10
click at [539, 218] on span "Next" at bounding box center [536, 221] width 13 height 10
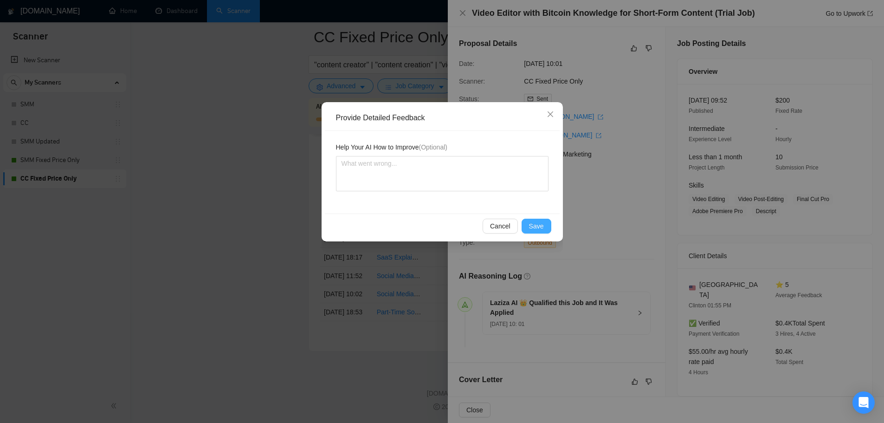
click at [536, 227] on span "Save" at bounding box center [536, 226] width 15 height 10
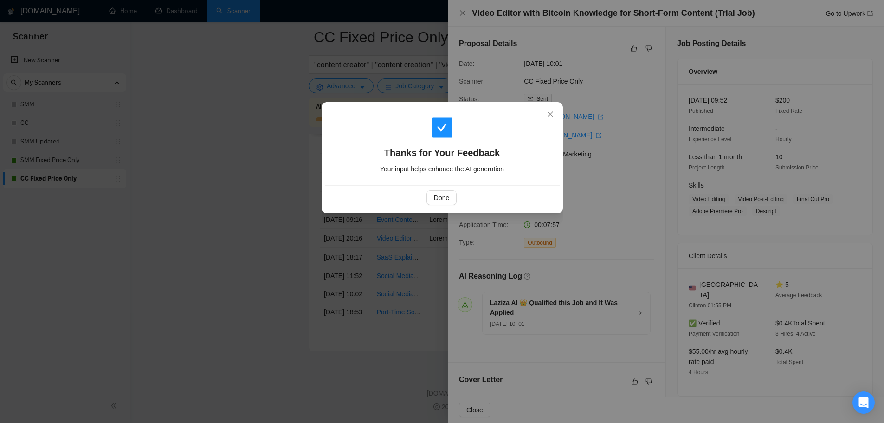
click at [443, 188] on div "Done" at bounding box center [442, 197] width 235 height 25
click at [449, 202] on span "Done" at bounding box center [441, 197] width 15 height 10
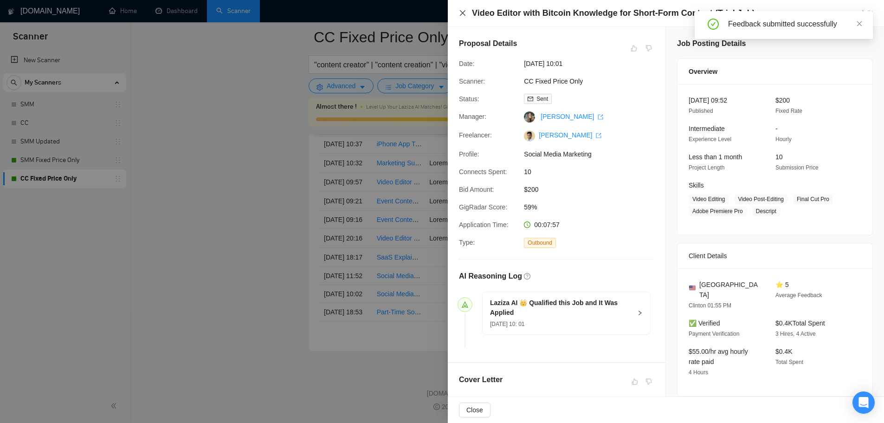
click at [461, 13] on icon "close" at bounding box center [462, 12] width 7 height 7
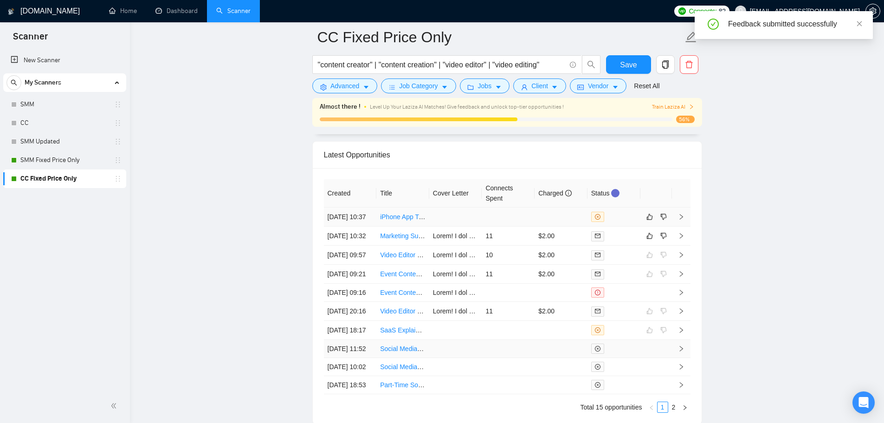
scroll to position [2409, 0]
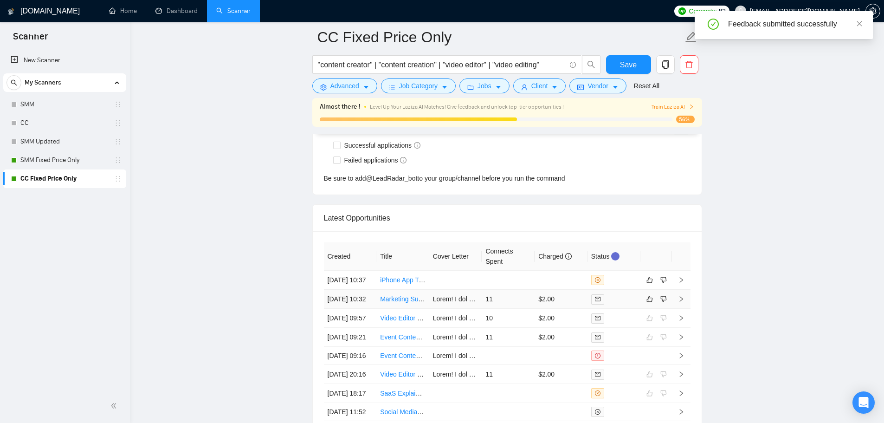
click at [494, 308] on td "11" at bounding box center [507, 298] width 53 height 19
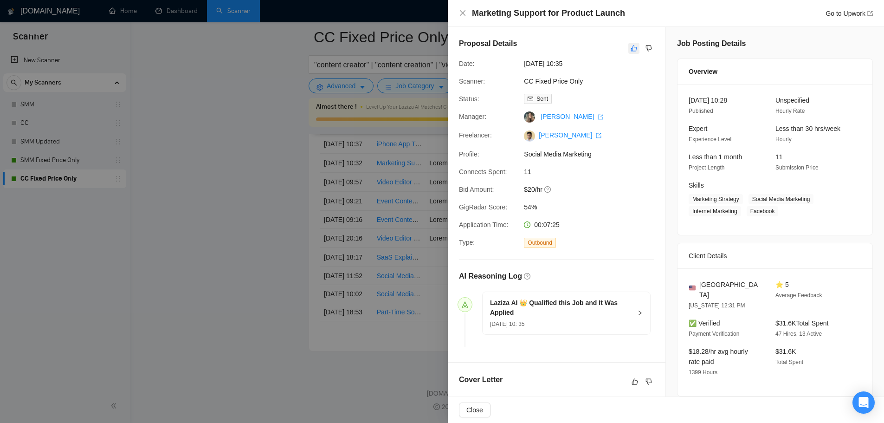
click at [631, 48] on icon "like" at bounding box center [633, 48] width 6 height 7
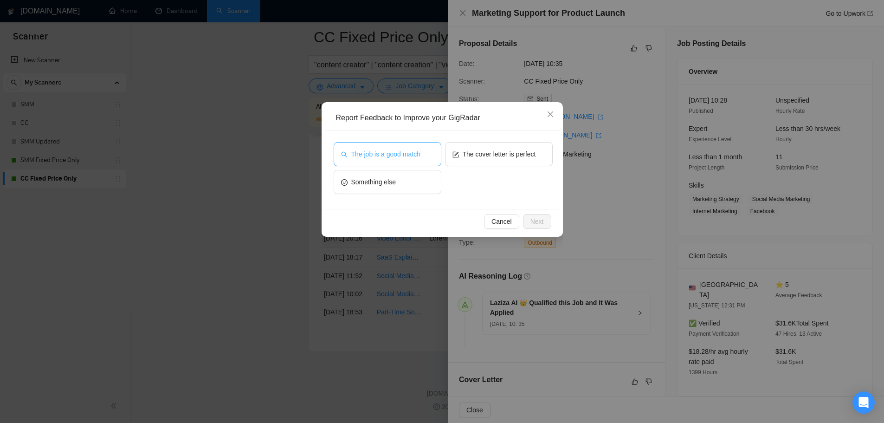
click at [425, 143] on button "The job is a good match" at bounding box center [387, 154] width 108 height 24
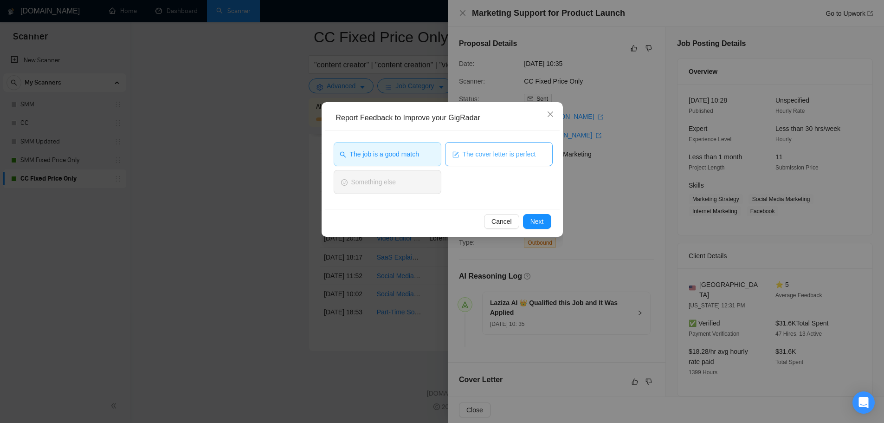
click at [516, 165] on button "The cover letter is perfect" at bounding box center [499, 154] width 108 height 24
click at [541, 219] on span "Next" at bounding box center [536, 221] width 13 height 10
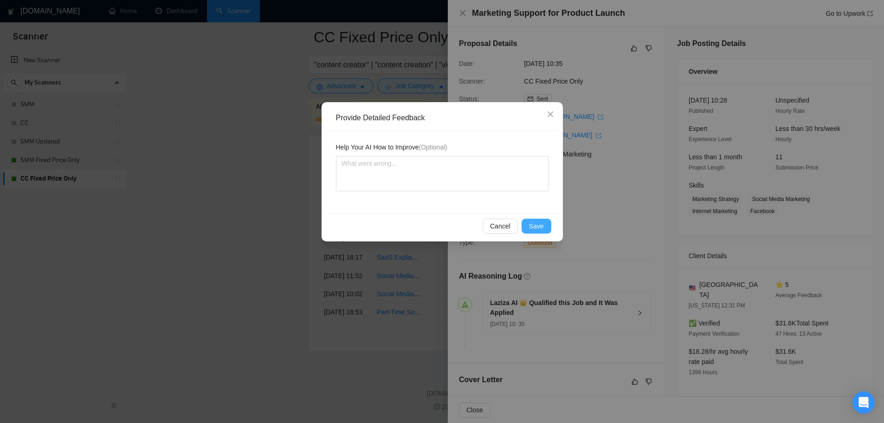
click at [539, 228] on span "Save" at bounding box center [536, 226] width 15 height 10
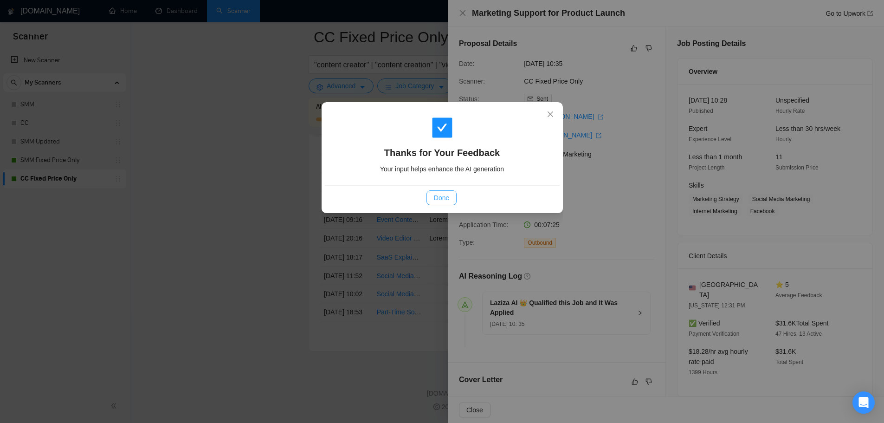
click at [436, 197] on span "Done" at bounding box center [441, 197] width 15 height 10
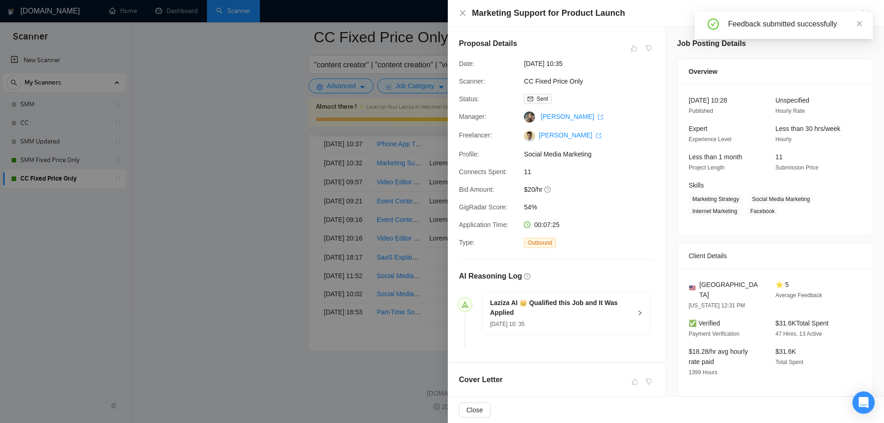
click at [412, 218] on div at bounding box center [442, 211] width 884 height 423
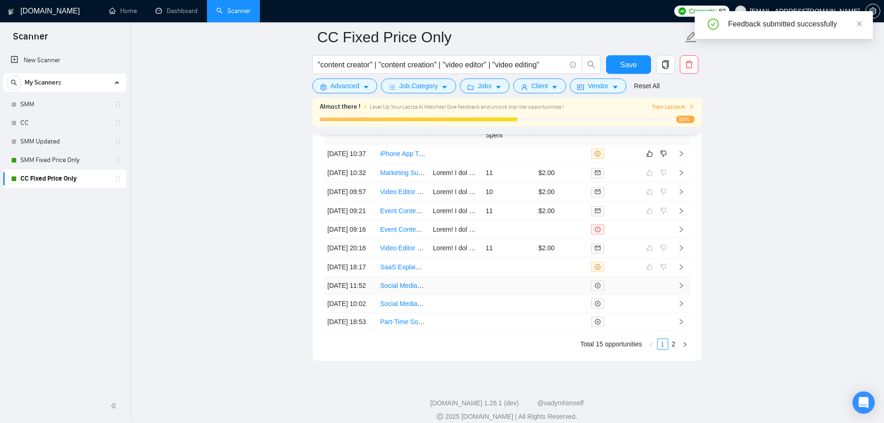
scroll to position [2409, 0]
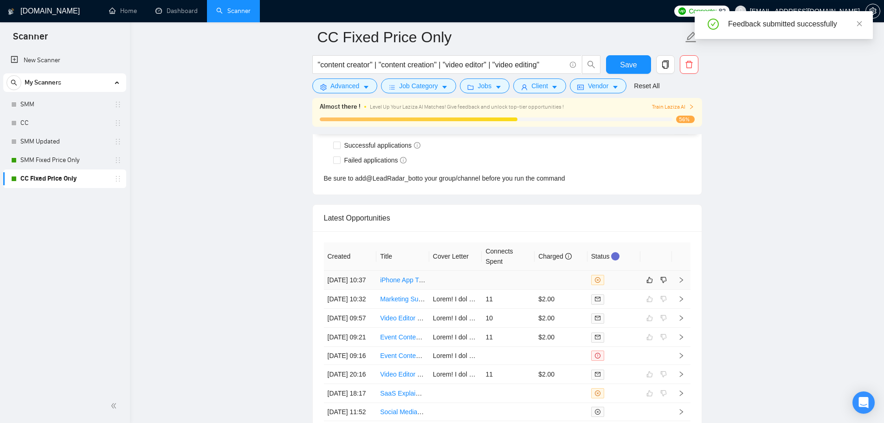
click at [506, 289] on td at bounding box center [507, 279] width 53 height 19
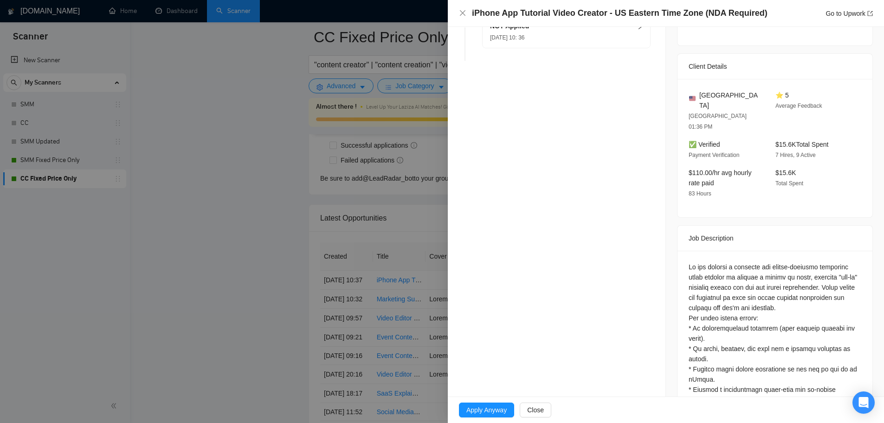
scroll to position [93, 0]
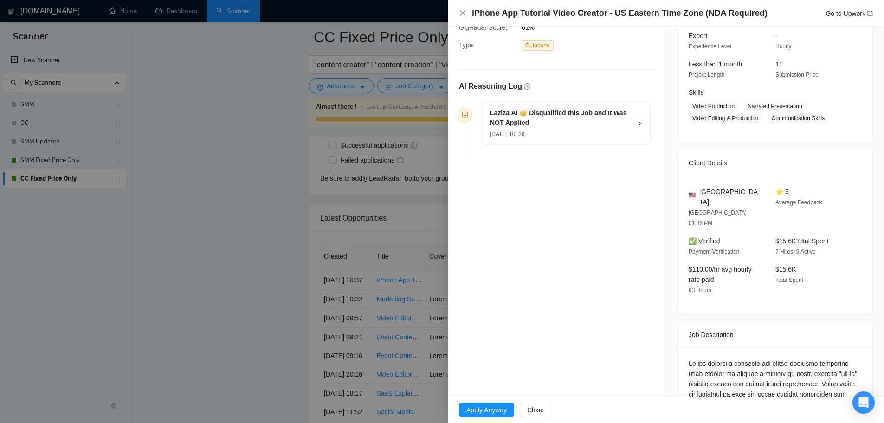
click at [571, 136] on div "[DATE] 10: 36" at bounding box center [560, 133] width 141 height 10
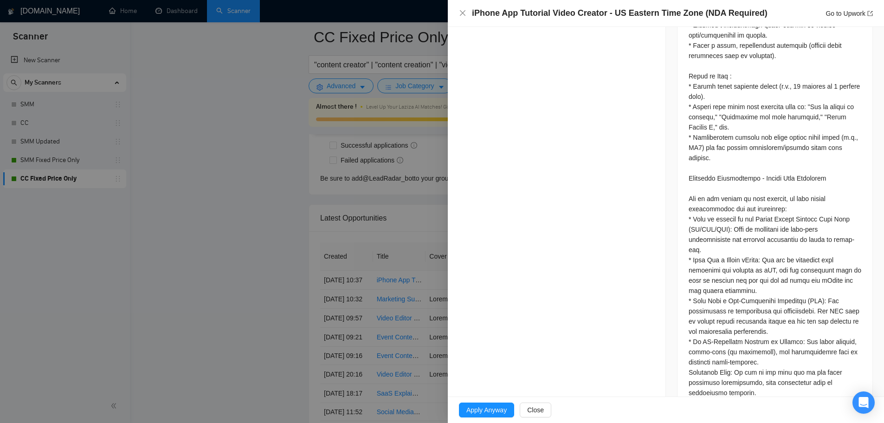
scroll to position [557, 0]
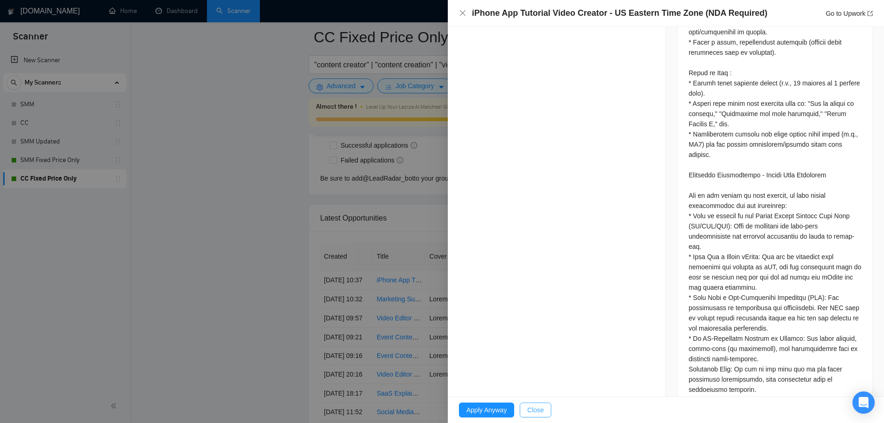
click at [540, 410] on span "Close" at bounding box center [535, 409] width 17 height 10
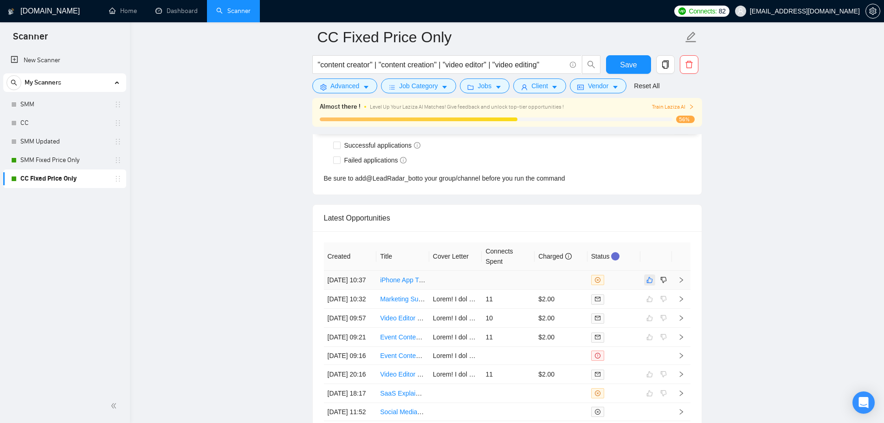
click at [649, 283] on icon "like" at bounding box center [649, 280] width 6 height 6
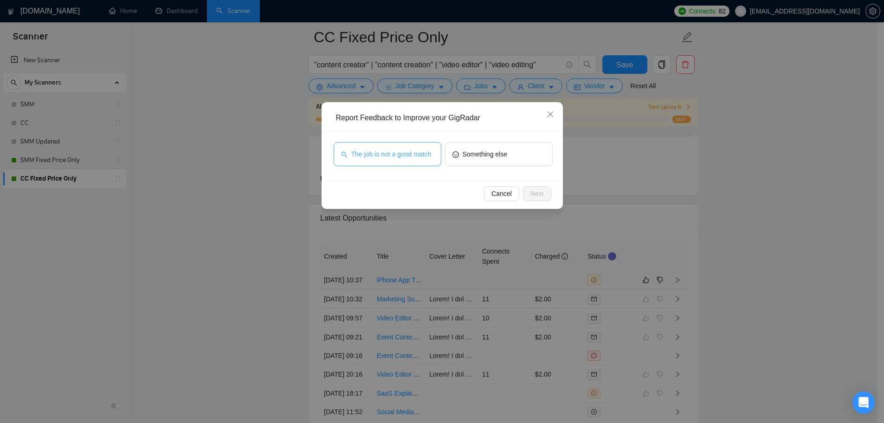
click at [384, 156] on span "The job is not a good match" at bounding box center [391, 154] width 80 height 10
click at [531, 199] on button "Next" at bounding box center [537, 193] width 28 height 15
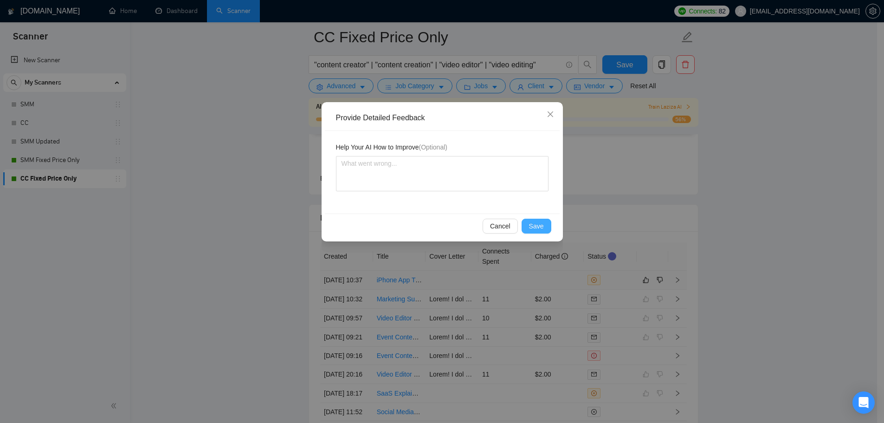
click at [544, 232] on button "Save" at bounding box center [536, 225] width 30 height 15
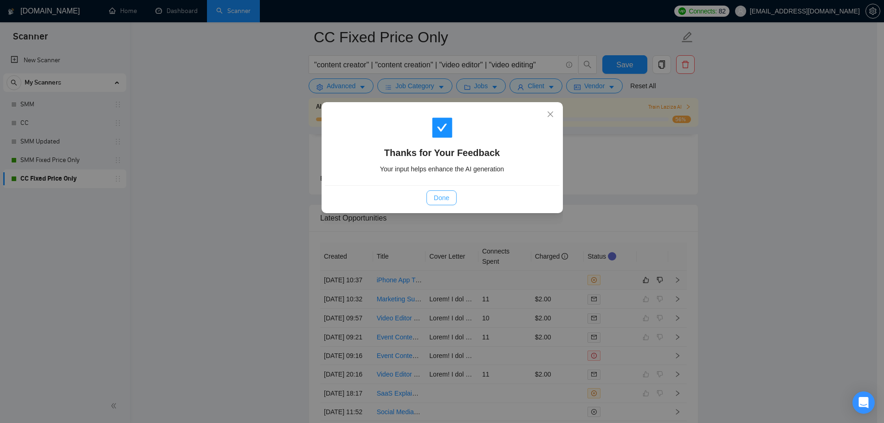
click at [447, 199] on span "Done" at bounding box center [441, 197] width 15 height 10
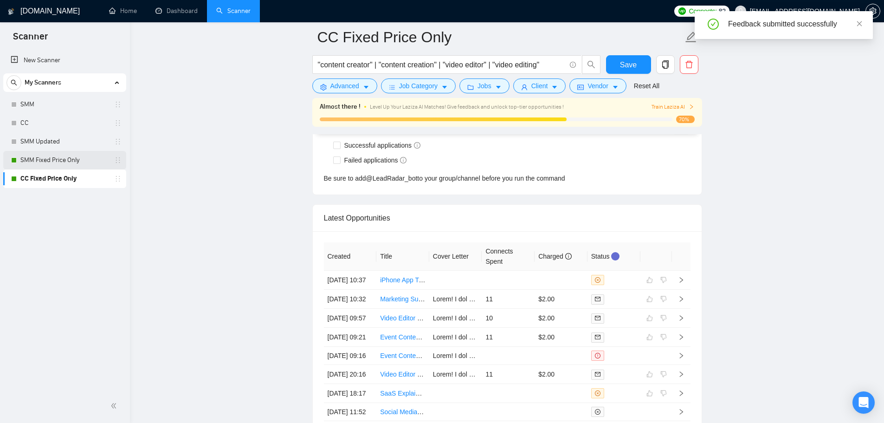
click at [73, 155] on link "SMM Fixed Price Only" at bounding box center [64, 160] width 88 height 19
